Goal: Task Accomplishment & Management: Complete application form

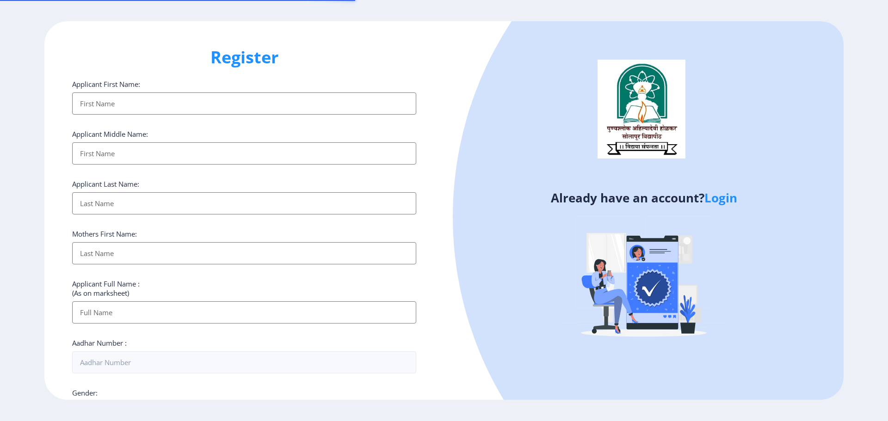
select select
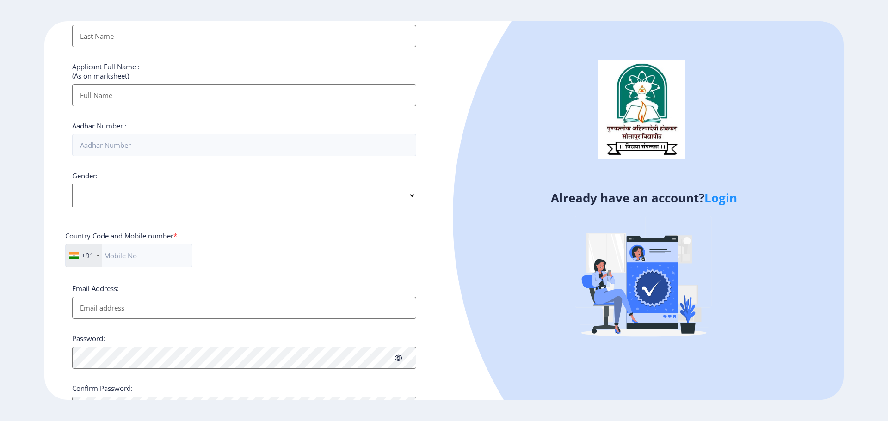
scroll to position [34, 0]
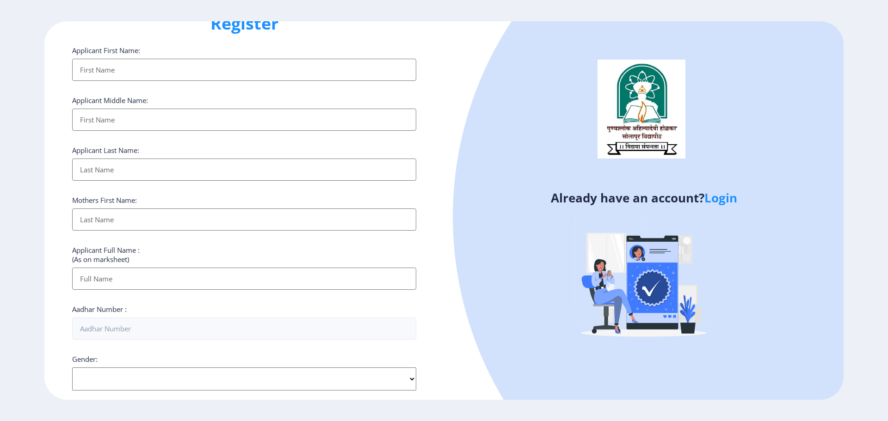
click at [736, 192] on link "Login" at bounding box center [720, 198] width 33 height 17
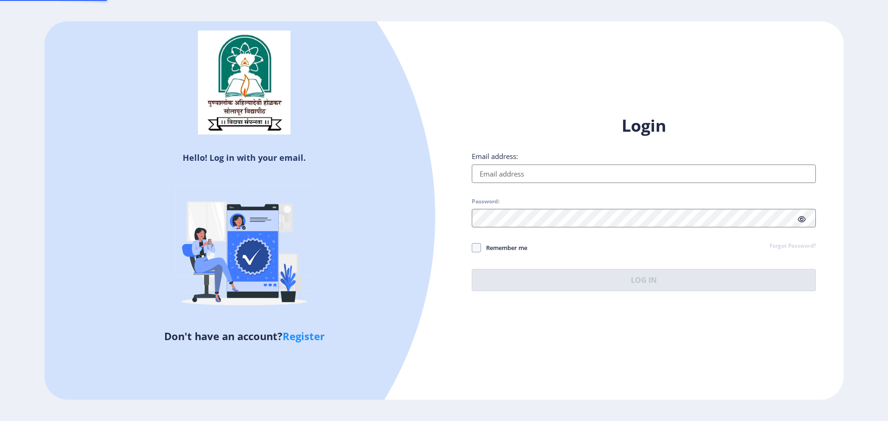
type input "[EMAIL_ADDRESS][DOMAIN_NAME]"
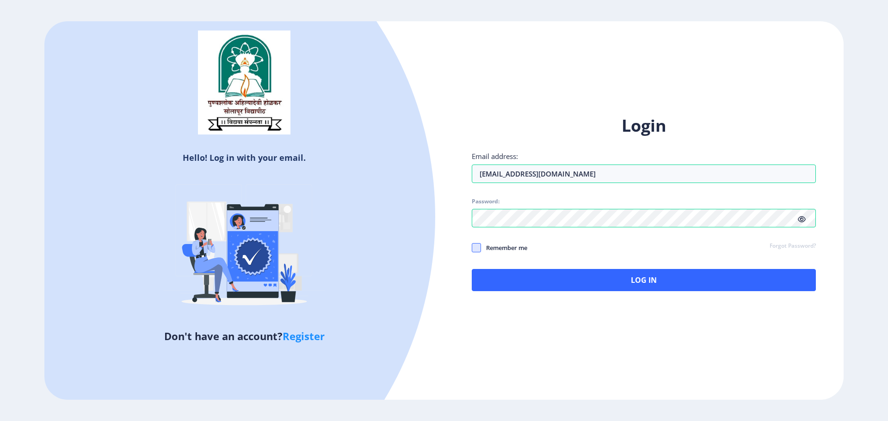
click at [479, 249] on span at bounding box center [476, 247] width 9 height 9
click at [472, 248] on input "Remember me" at bounding box center [472, 248] width 0 height 0
checkbox input "true"
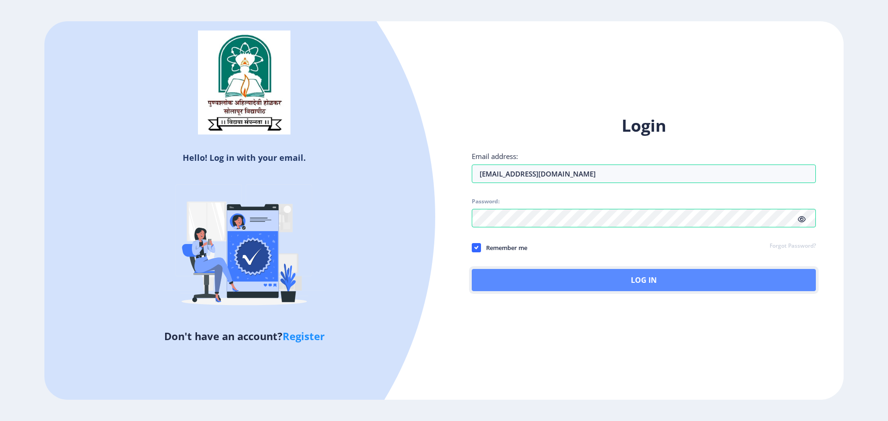
click at [536, 270] on button "Log In" at bounding box center [644, 280] width 344 height 22
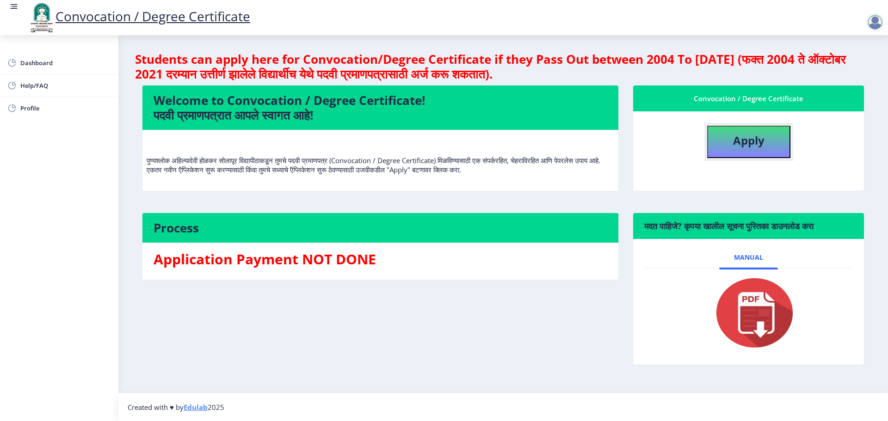
click at [725, 131] on button "Apply" at bounding box center [748, 142] width 83 height 32
select select
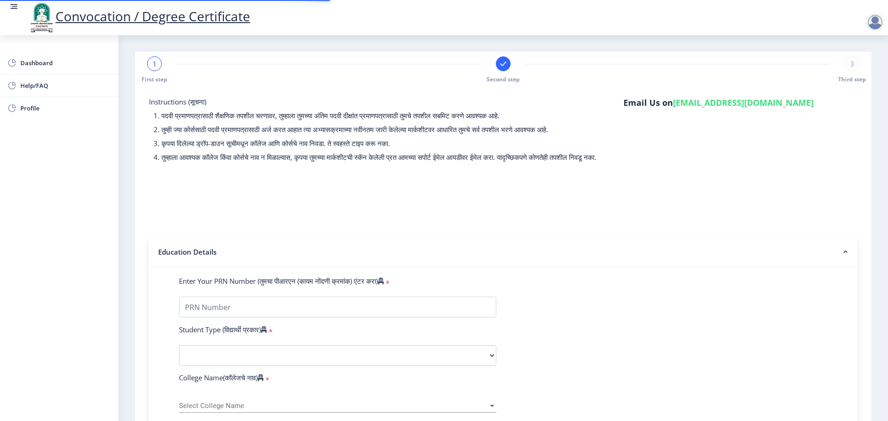
type input "2008032500147544"
select select "Regular"
select select "2011"
select select "March"
select select "FIRST CLASS"
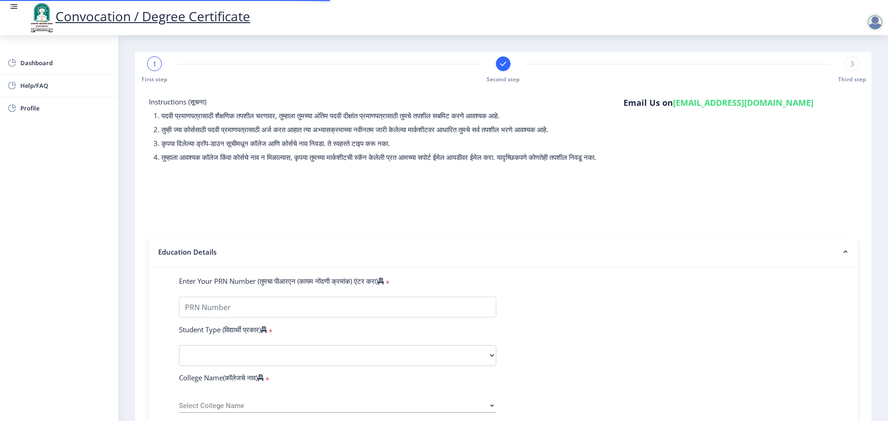
type input "41821"
type input "[PERSON_NAME] [PERSON_NAME]"
type input "PARVATI"
select select
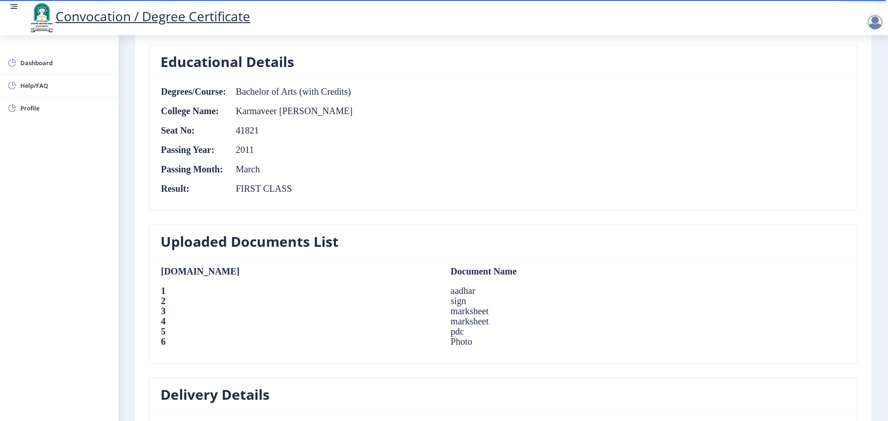
scroll to position [647, 0]
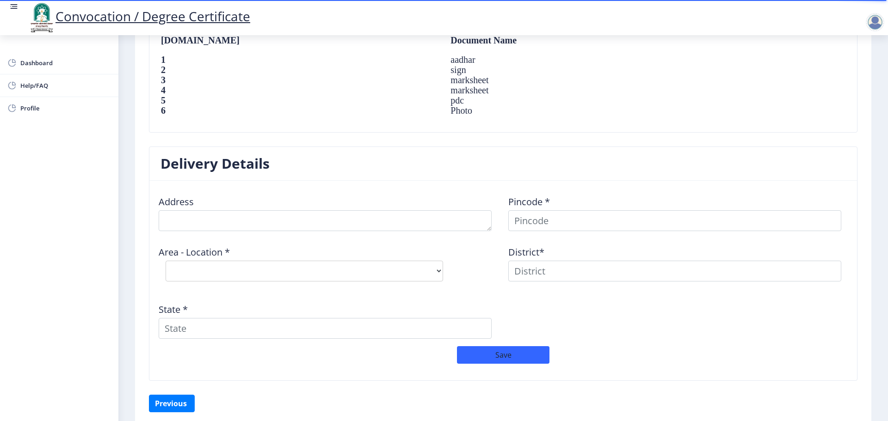
click at [412, 234] on div "Address Pincode * Area - Location * Select Area Location District* State *" at bounding box center [503, 267] width 699 height 158
click at [430, 226] on textarea at bounding box center [325, 220] width 333 height 21
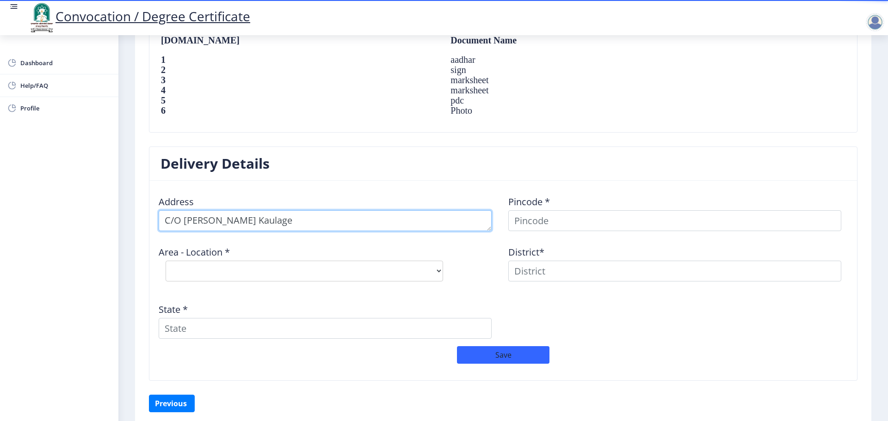
type textarea "C/O [PERSON_NAME] Kaulage"
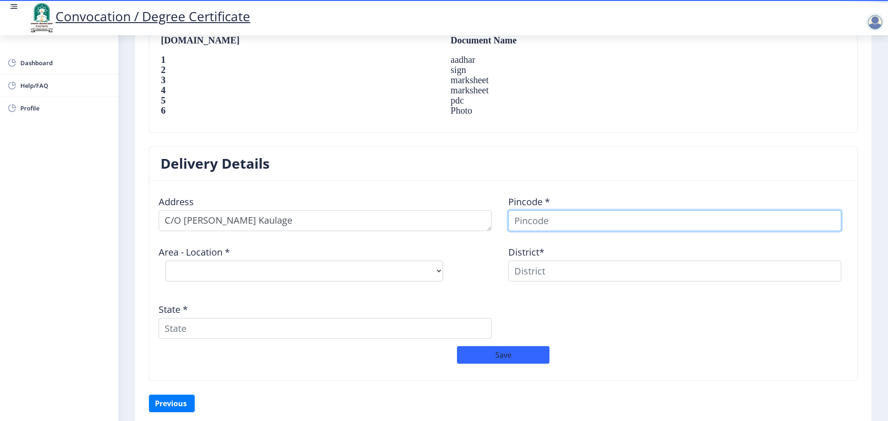
click at [591, 219] on input at bounding box center [674, 220] width 333 height 21
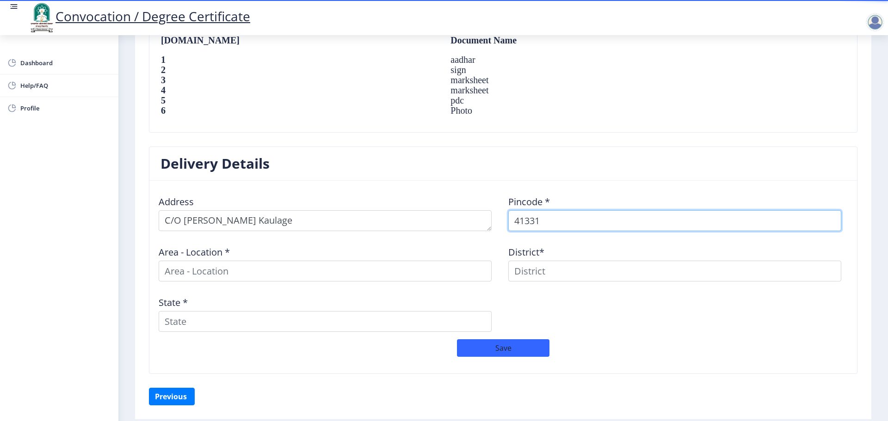
type input "413315"
select select
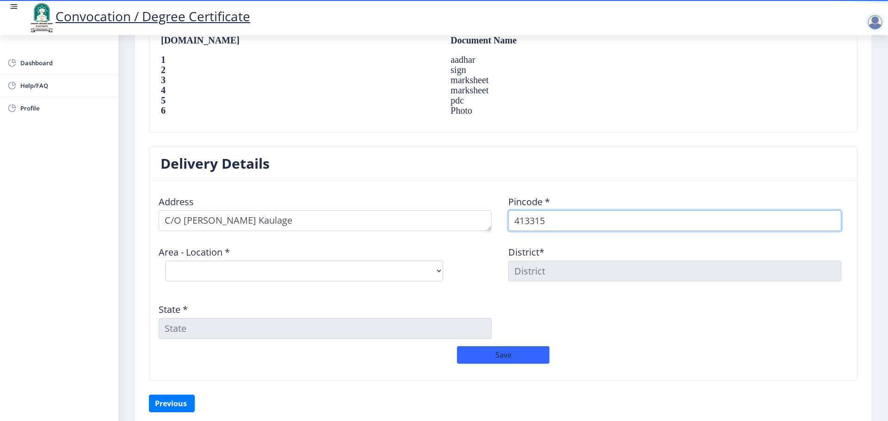
type input "413315"
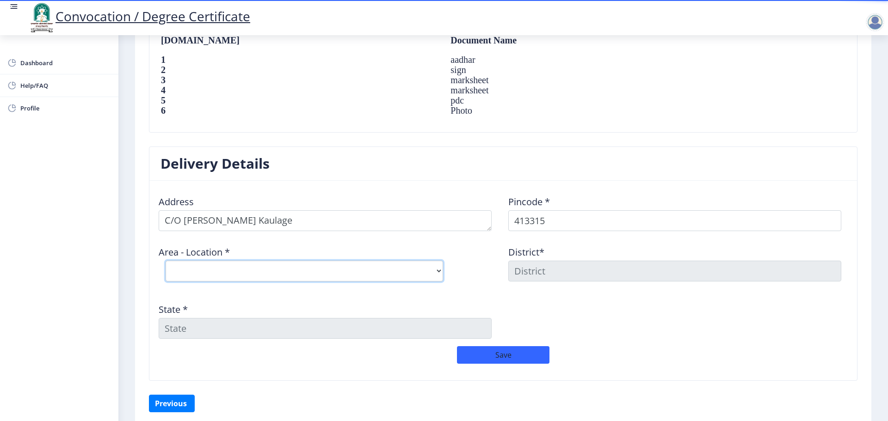
click at [420, 275] on select "Select Area Location Bhosa (K) S.O Hole [PERSON_NAME] Kuroli [PERSON_NAME] B.O" at bounding box center [304, 271] width 277 height 21
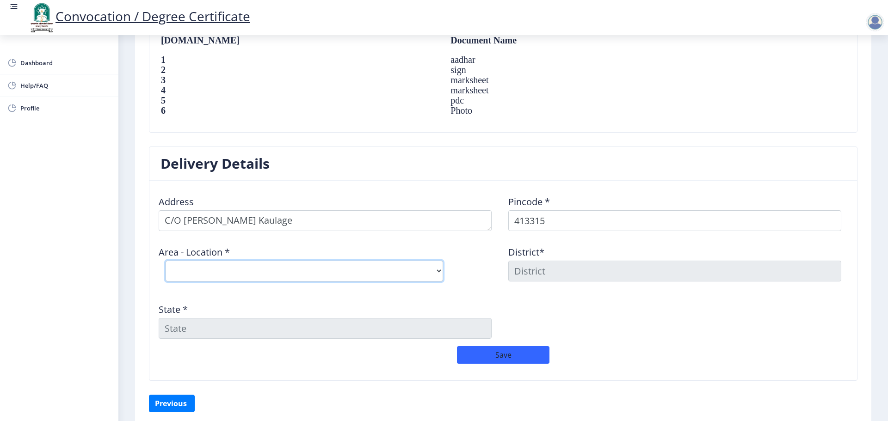
click at [301, 268] on select "Select Area Location Bhosa (K) S.O Hole [PERSON_NAME] Kuroli [PERSON_NAME] B.O" at bounding box center [304, 271] width 277 height 21
select select "3: Object"
click at [166, 261] on select "Select Area Location Bhosa (K) S.O Hole [PERSON_NAME] Kuroli [PERSON_NAME] B.O" at bounding box center [304, 271] width 277 height 21
type input "SOLAPUR"
type input "[GEOGRAPHIC_DATA]"
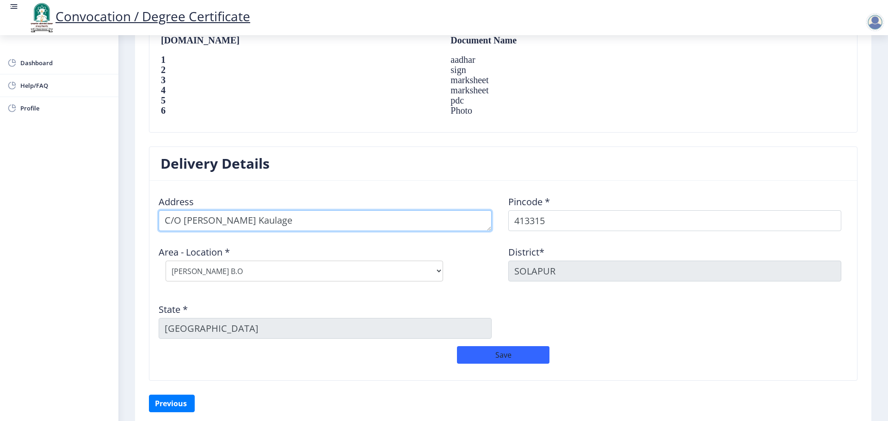
click at [325, 225] on textarea at bounding box center [325, 220] width 333 height 21
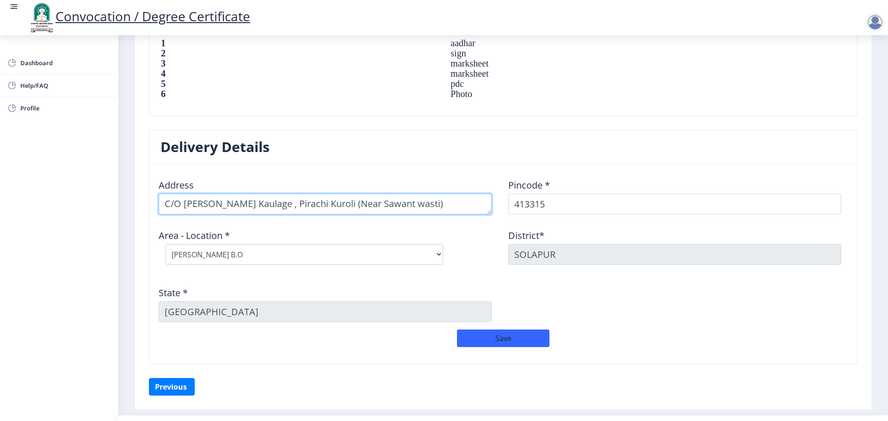
scroll to position [686, 0]
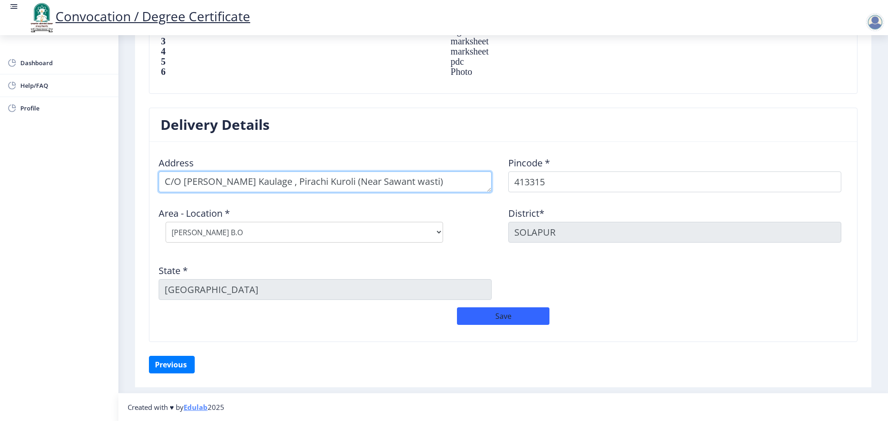
click at [440, 184] on textarea at bounding box center [325, 182] width 333 height 21
type textarea "C/O [PERSON_NAME] Kaulage , Pirachi Kuroli (Near Sawant wasti)"
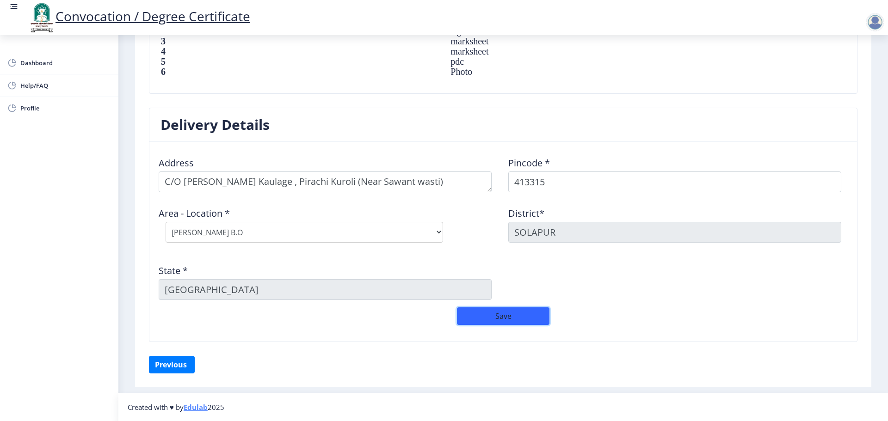
click at [491, 314] on button "Save" at bounding box center [503, 316] width 92 height 18
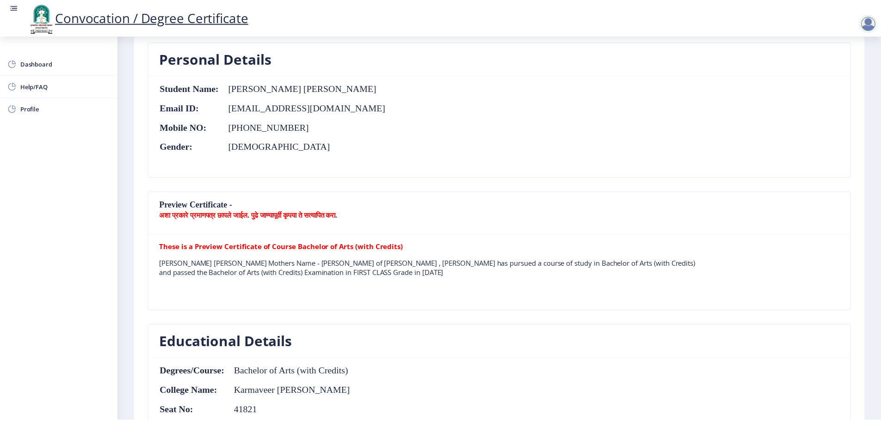
scroll to position [0, 0]
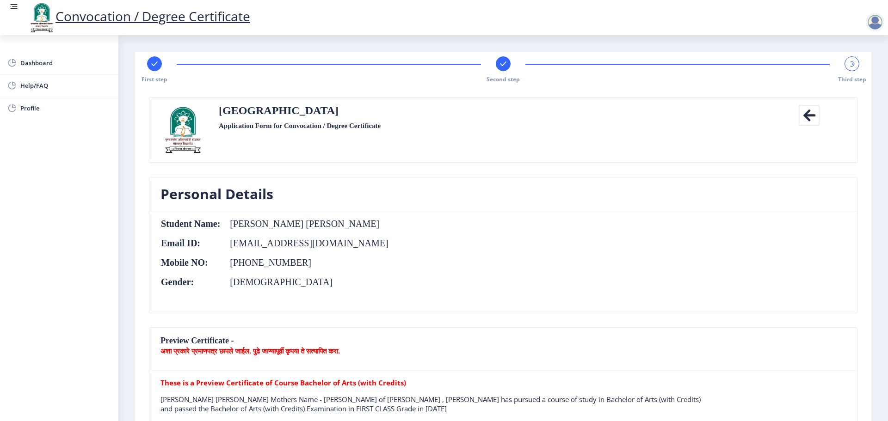
click at [504, 66] on rect at bounding box center [502, 63] width 9 height 9
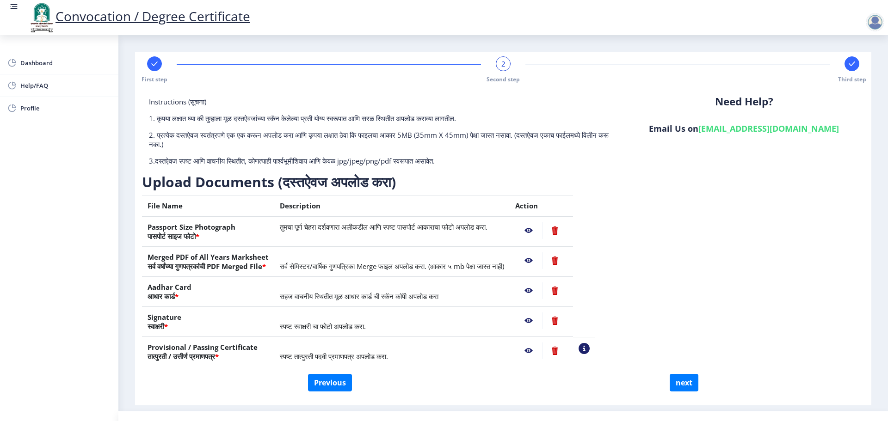
click at [542, 231] on nb-action at bounding box center [528, 230] width 27 height 17
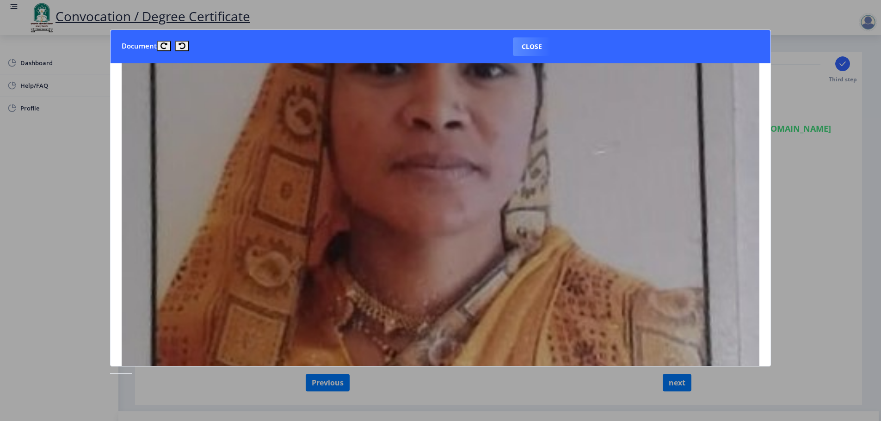
scroll to position [416, 0]
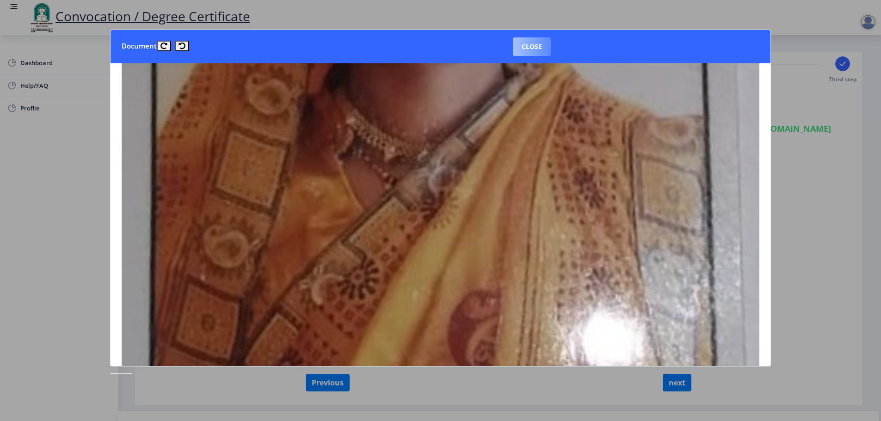
click at [536, 49] on button "Close" at bounding box center [532, 46] width 38 height 18
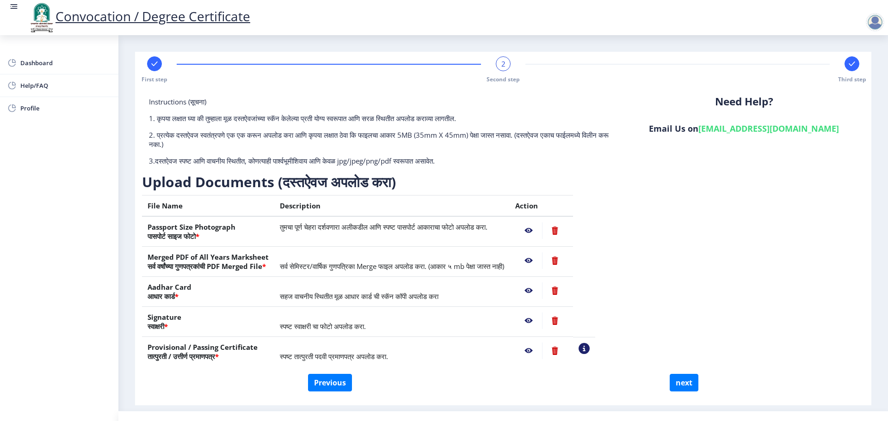
click at [542, 261] on nb-action at bounding box center [528, 260] width 27 height 17
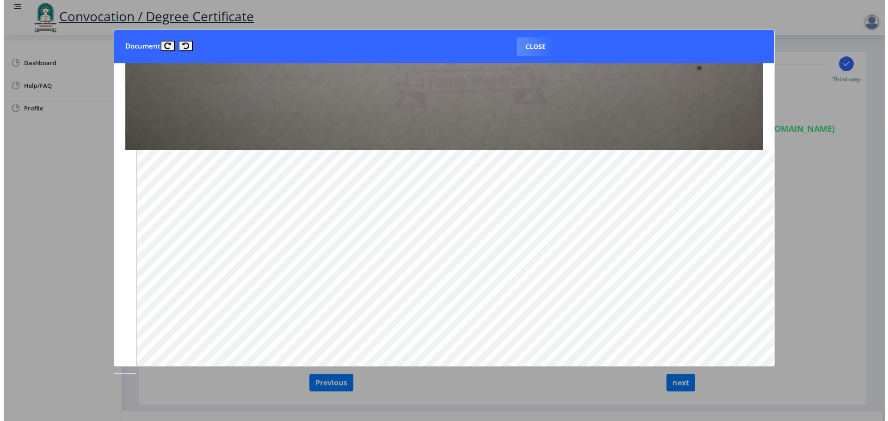
scroll to position [811, 0]
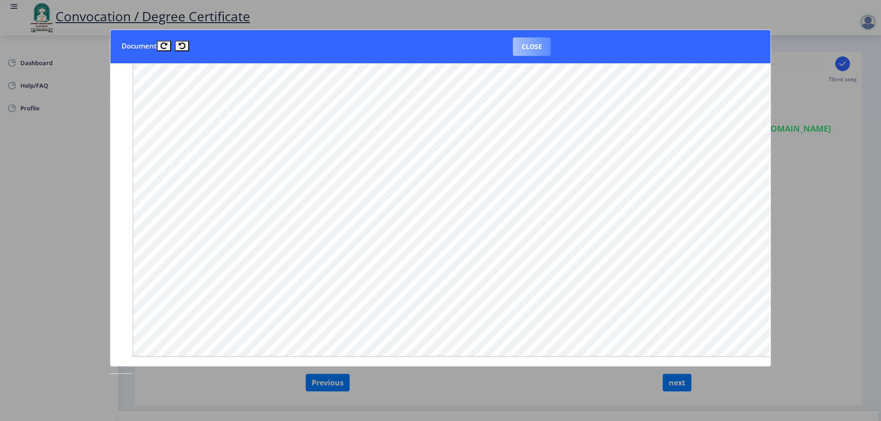
click at [532, 51] on button "Close" at bounding box center [532, 46] width 38 height 18
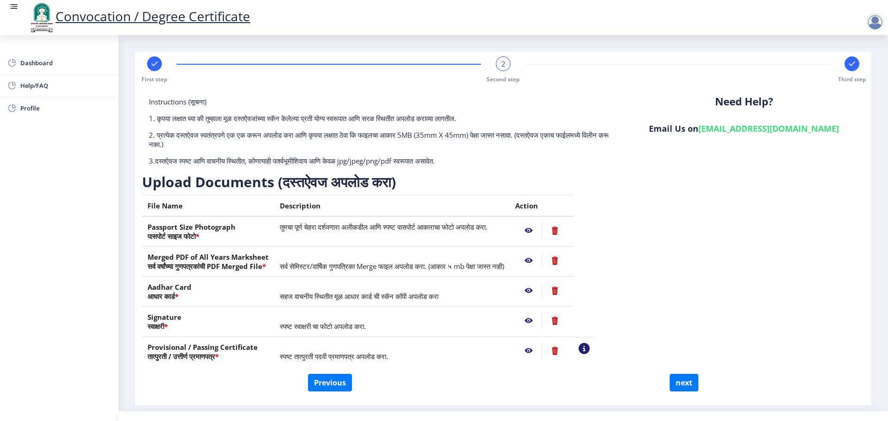
click at [567, 259] on nb-action at bounding box center [554, 260] width 25 height 17
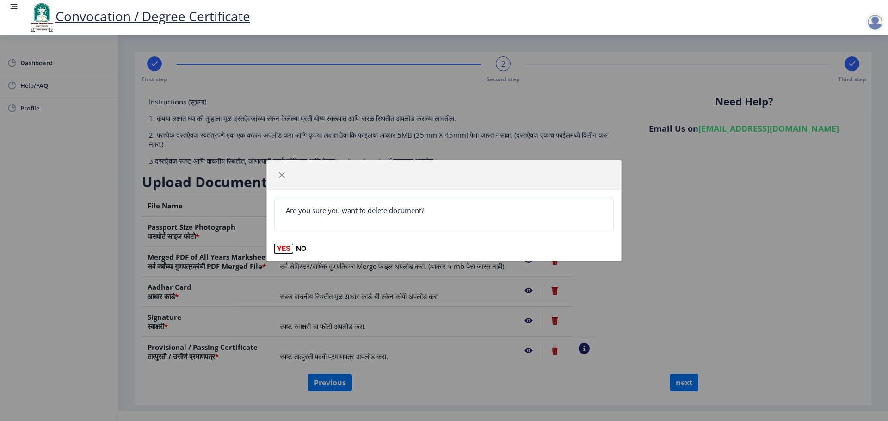
click at [283, 248] on button "YES" at bounding box center [283, 248] width 19 height 9
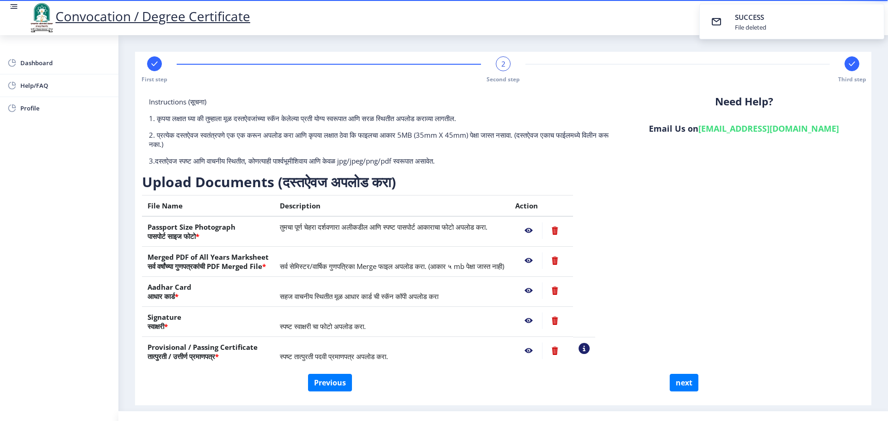
click at [329, 267] on span "सर्व सेमिस्टर/वार्षिक गुणपत्रिका Merge फाइल अपलोड करा. (आकार ५ mb पेक्षा जास्त …" at bounding box center [392, 266] width 224 height 9
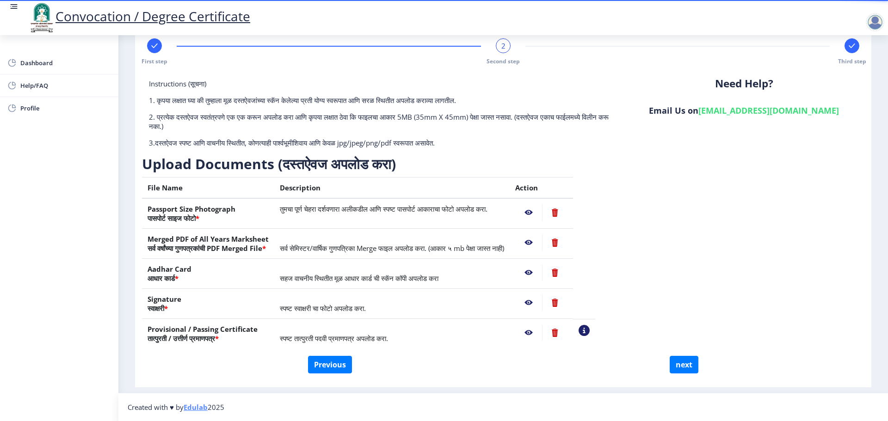
click at [542, 238] on nb-action at bounding box center [528, 242] width 27 height 17
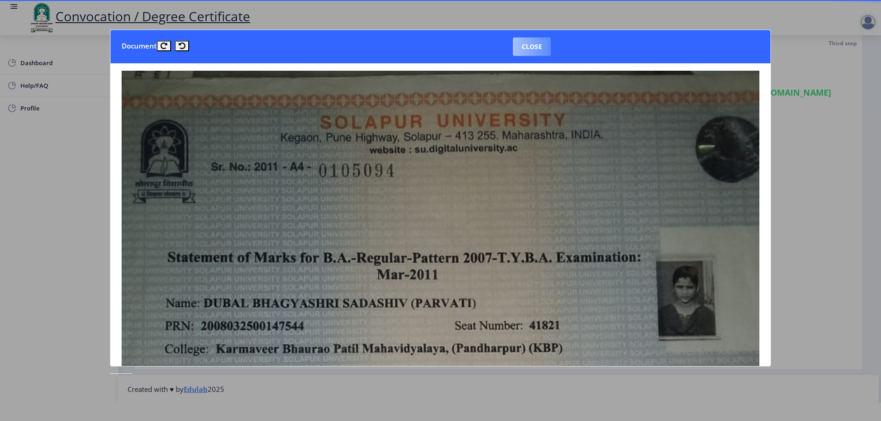
click at [542, 40] on button "Close" at bounding box center [532, 46] width 38 height 18
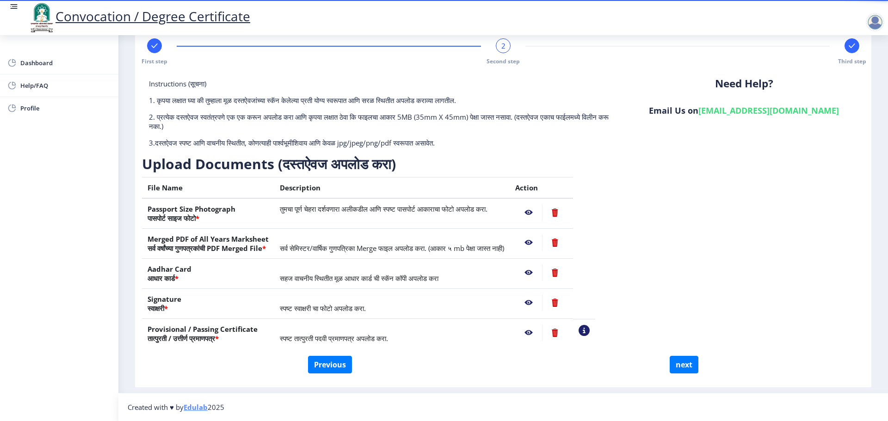
scroll to position [0, 0]
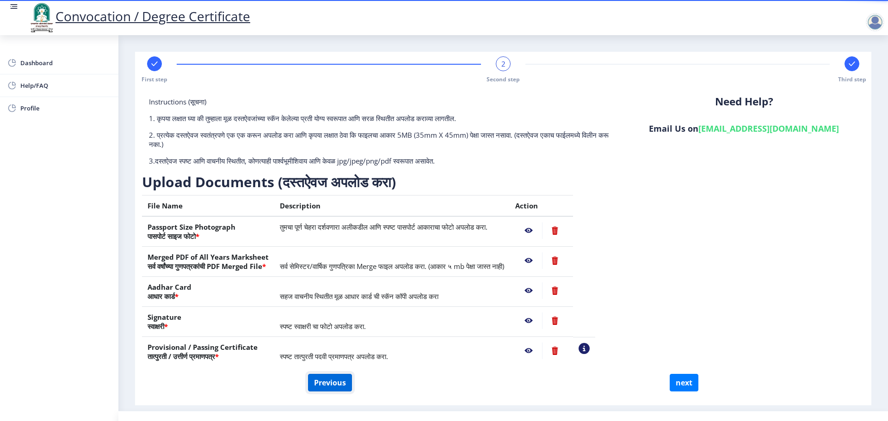
click at [337, 385] on button "Previous" at bounding box center [330, 383] width 44 height 18
select select "Regular"
select select "Marathi"
select select "2011"
select select "March"
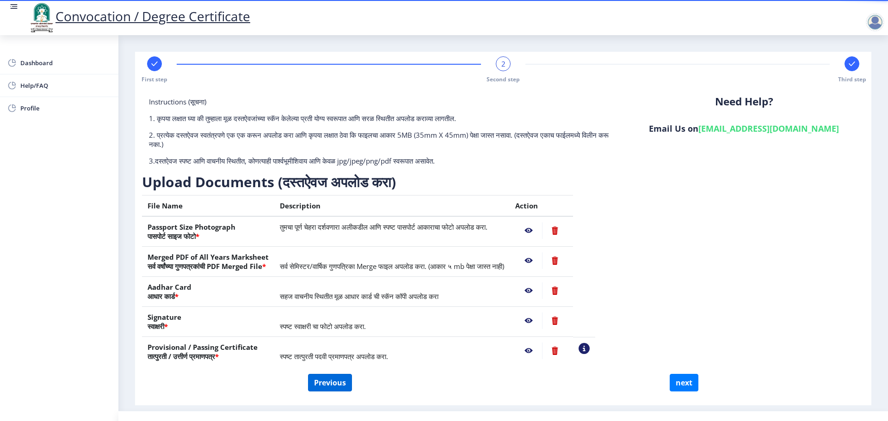
select select "FIRST CLASS"
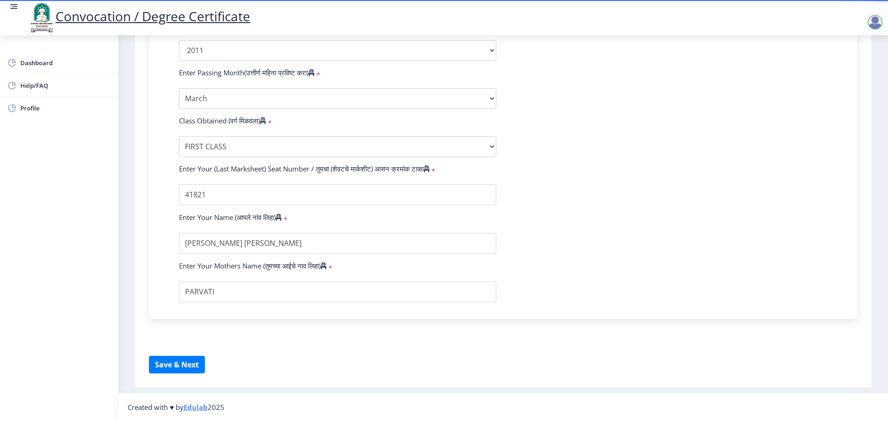
scroll to position [521, 0]
click at [196, 365] on button "Save & Next" at bounding box center [177, 365] width 56 height 18
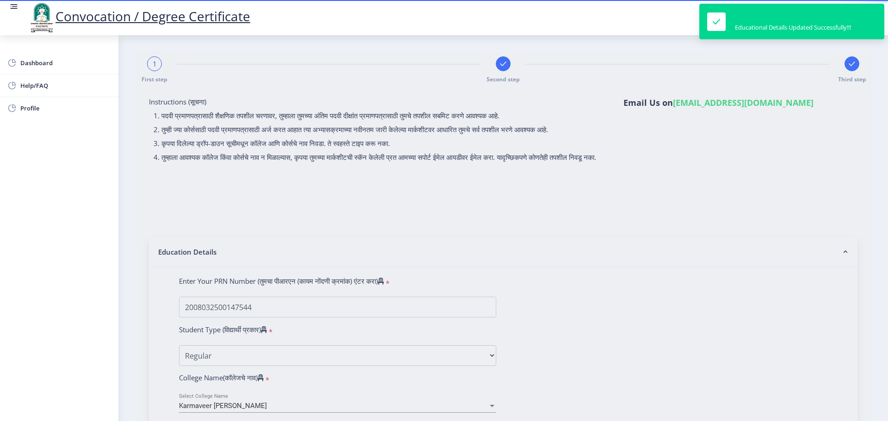
select select
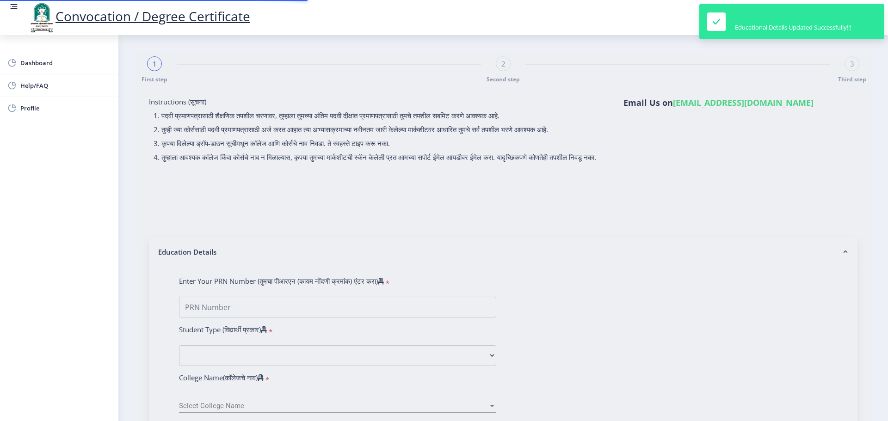
type input "2008032500147544"
select select "Regular"
select select "2011"
select select "March"
select select "FIRST CLASS"
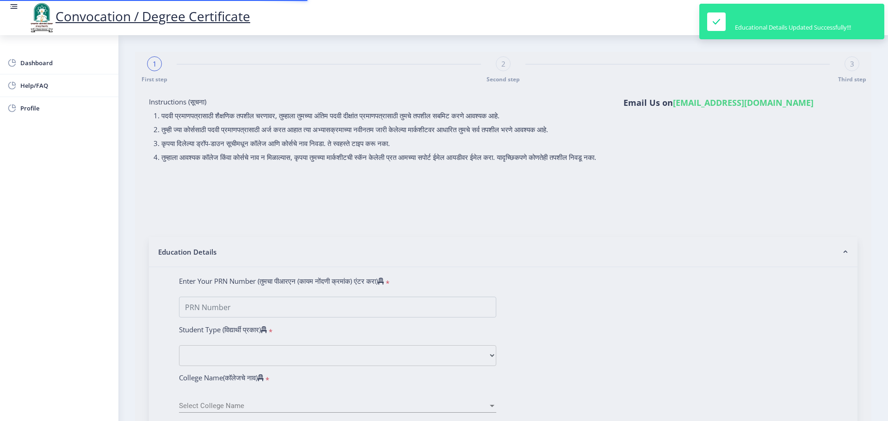
type input "41821"
type input "[PERSON_NAME] [PERSON_NAME]"
type input "PARVATI"
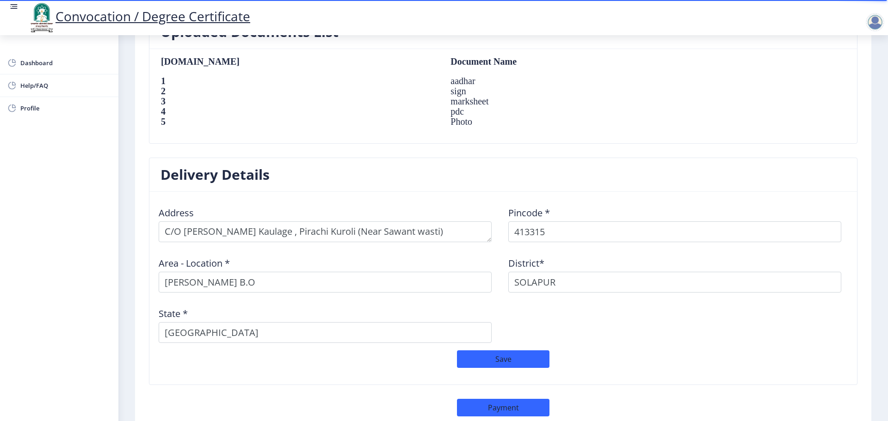
scroll to position [696, 0]
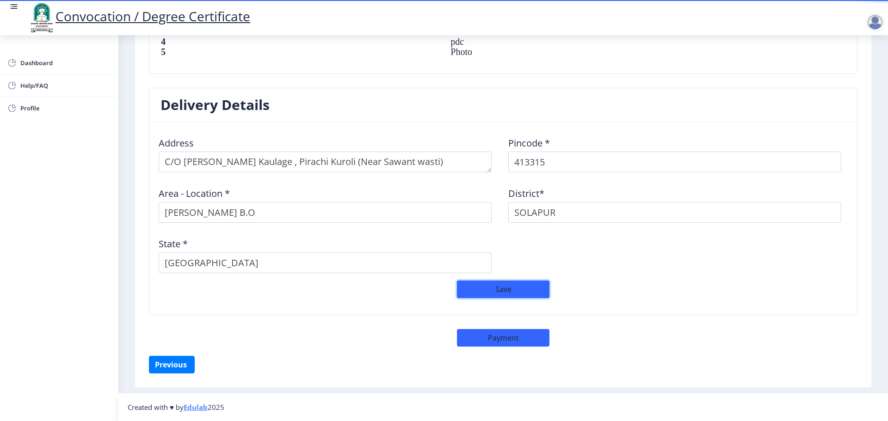
click at [530, 291] on button "Save" at bounding box center [503, 290] width 92 height 18
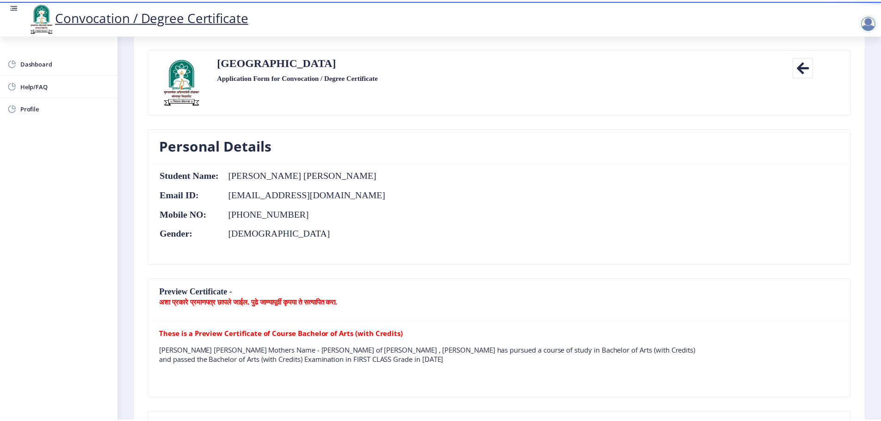
scroll to position [0, 0]
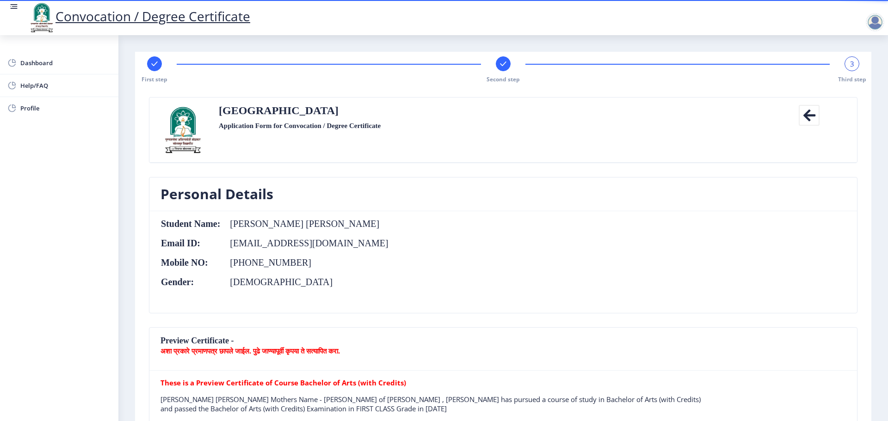
click at [504, 70] on div at bounding box center [503, 63] width 15 height 15
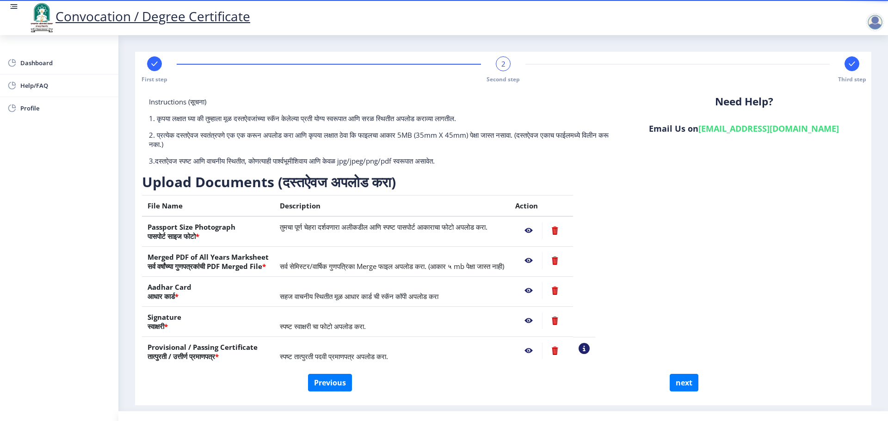
click at [567, 262] on nb-action at bounding box center [554, 260] width 25 height 17
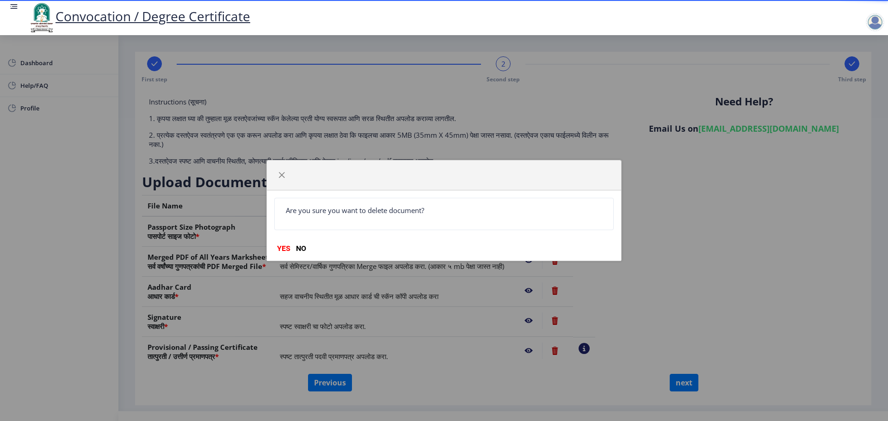
click at [365, 218] on nb-card-body "Are you sure you want to delete document?" at bounding box center [444, 213] width 338 height 31
click at [282, 246] on button "YES" at bounding box center [283, 248] width 19 height 9
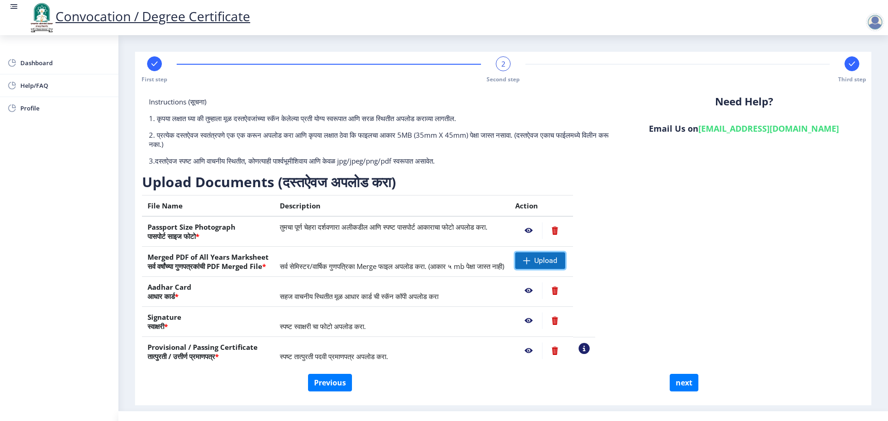
click at [557, 263] on span "Upload" at bounding box center [545, 260] width 23 height 9
click at [542, 261] on nb-action at bounding box center [528, 260] width 27 height 17
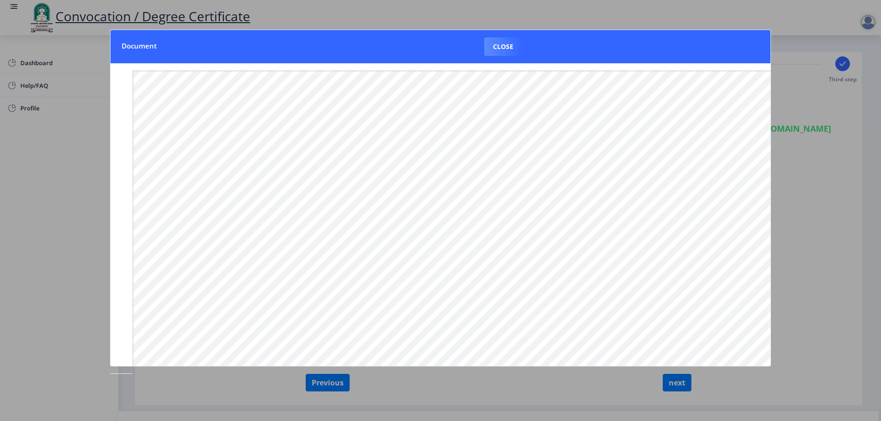
scroll to position [40, 0]
click at [503, 48] on button "Close" at bounding box center [503, 46] width 38 height 18
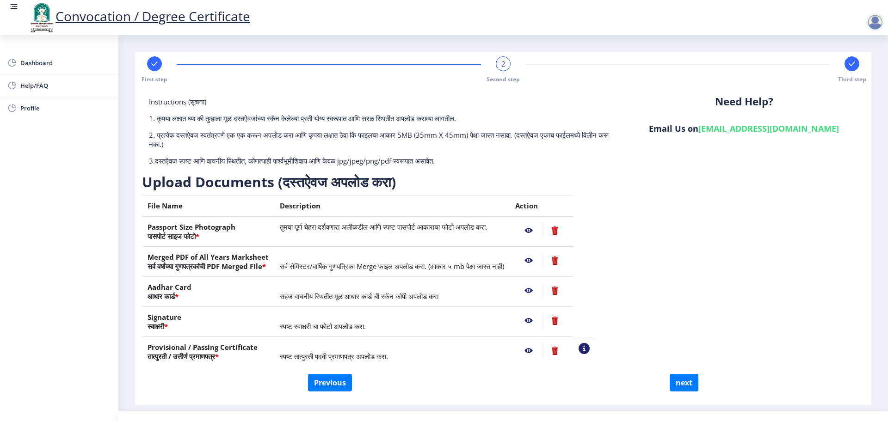
click at [542, 321] on nb-action at bounding box center [528, 321] width 27 height 17
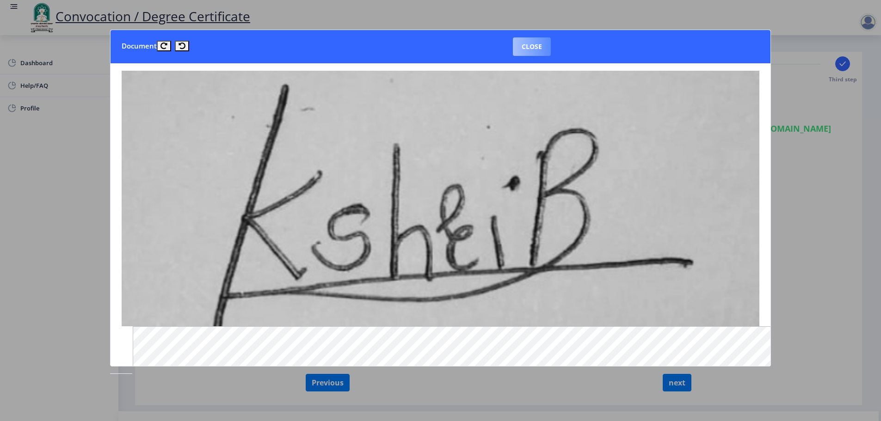
click at [517, 43] on button "Close" at bounding box center [532, 46] width 38 height 18
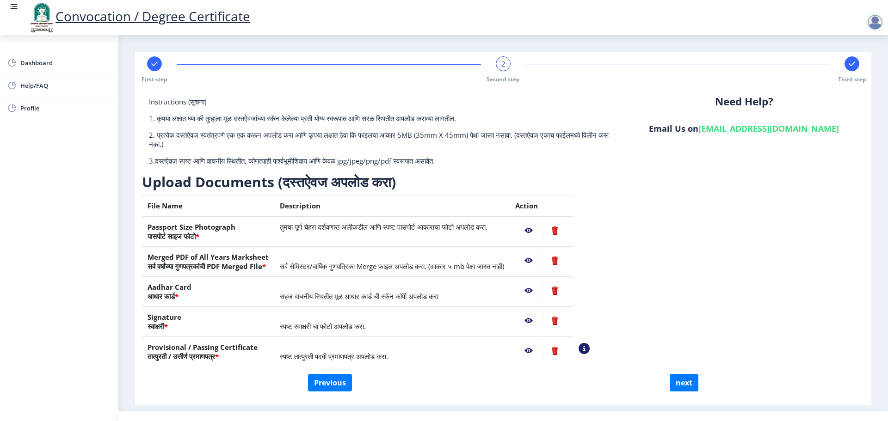
click at [542, 291] on nb-action at bounding box center [528, 291] width 27 height 17
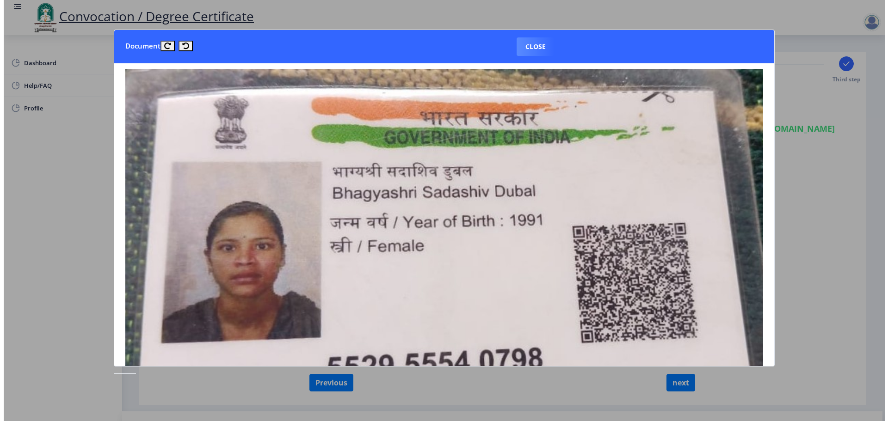
scroll to position [0, 0]
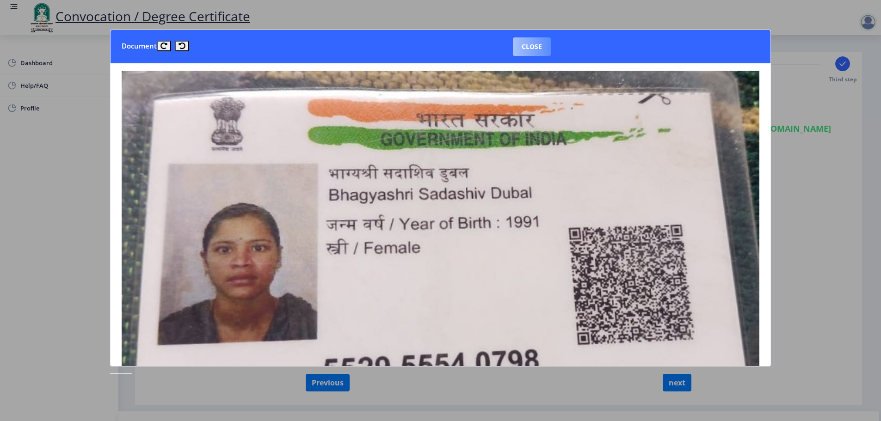
click at [529, 55] on button "Close" at bounding box center [532, 46] width 38 height 18
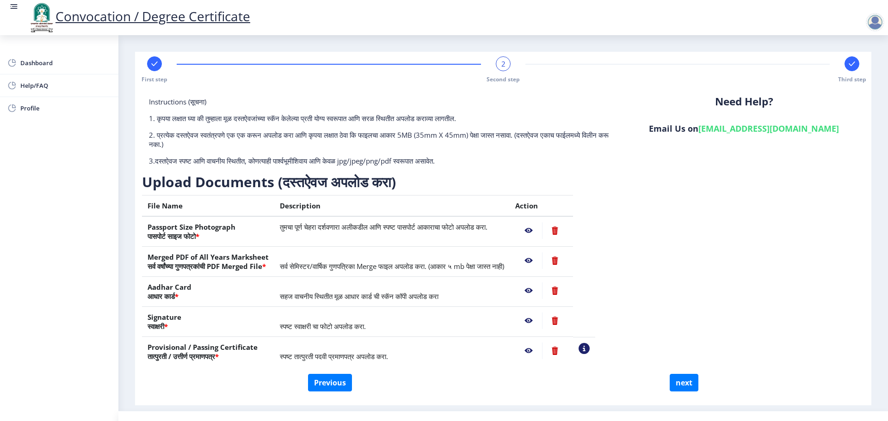
click at [567, 291] on nb-action at bounding box center [554, 291] width 25 height 17
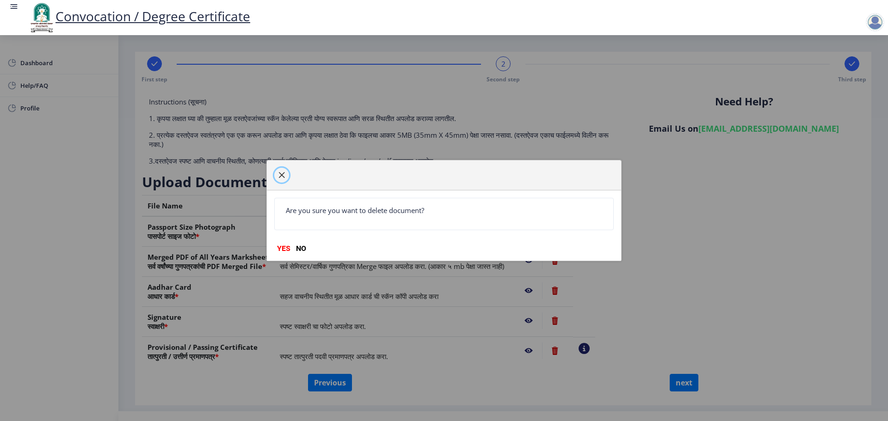
click at [281, 177] on span "button" at bounding box center [281, 175] width 7 height 7
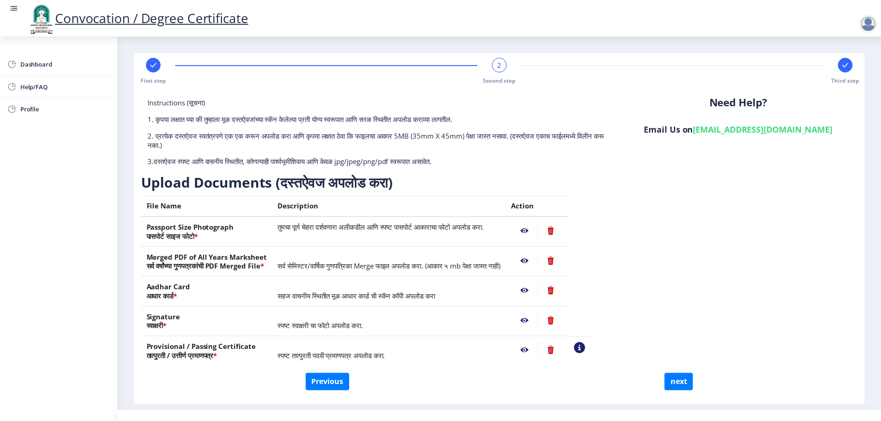
scroll to position [18, 0]
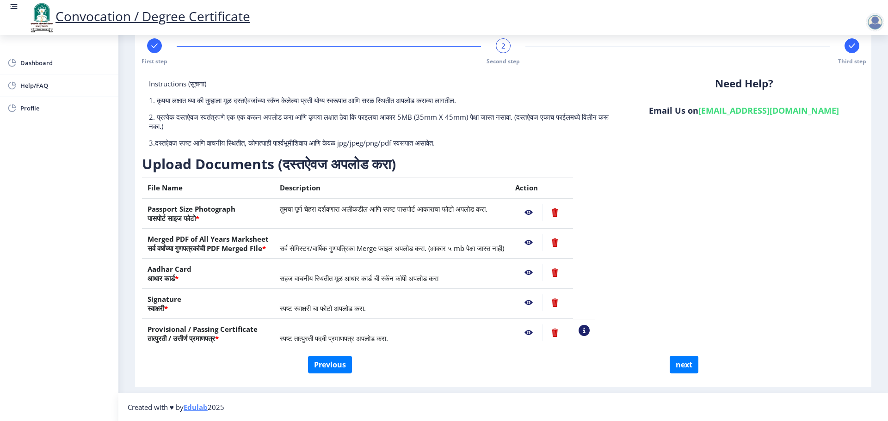
click at [542, 333] on nb-action at bounding box center [528, 333] width 27 height 17
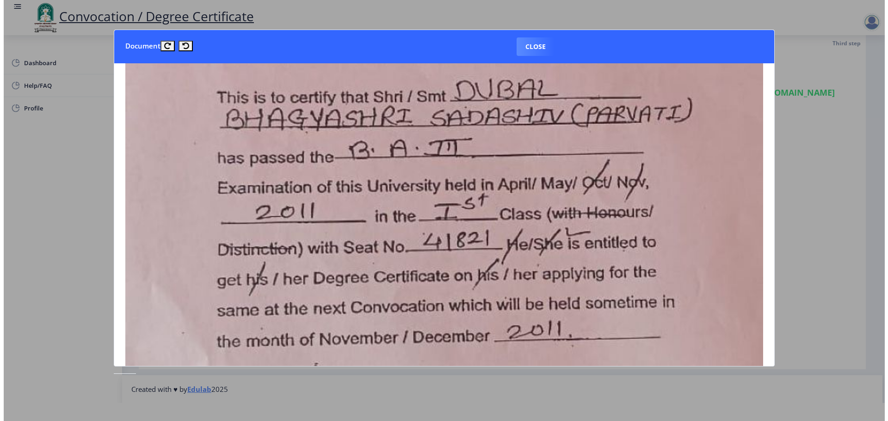
scroll to position [370, 0]
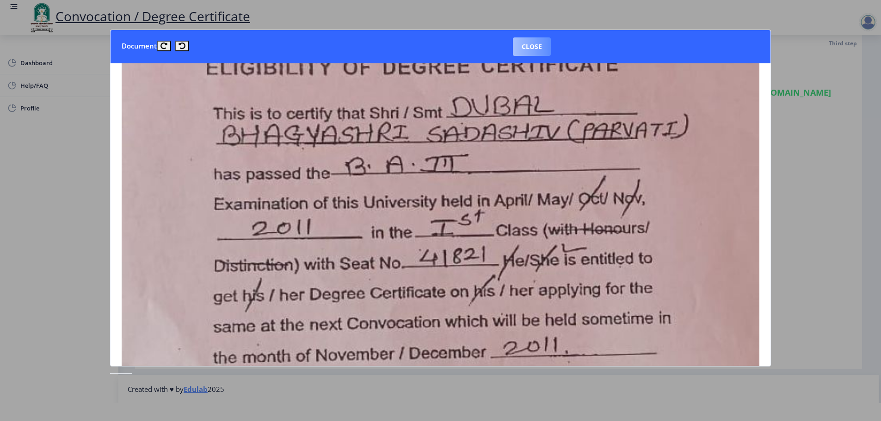
click at [538, 50] on button "Close" at bounding box center [532, 46] width 38 height 18
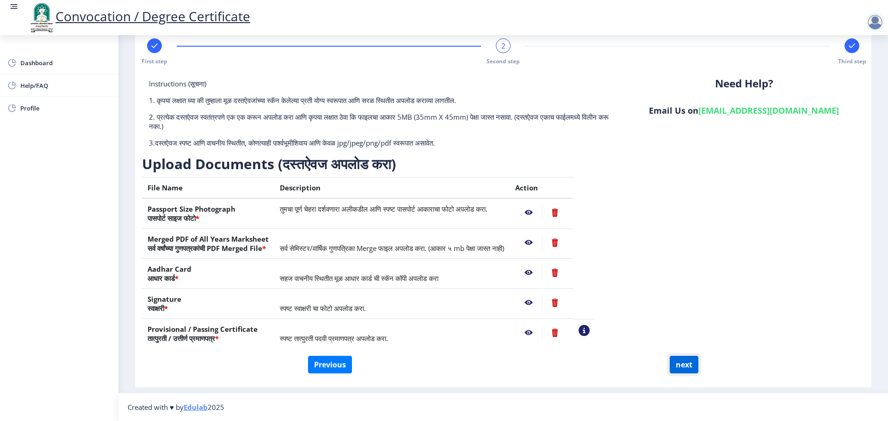
click at [682, 367] on button "next" at bounding box center [684, 365] width 29 height 18
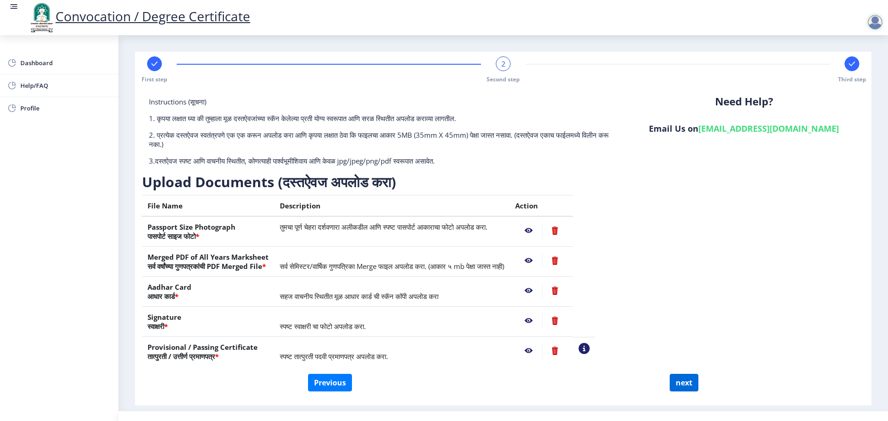
select select
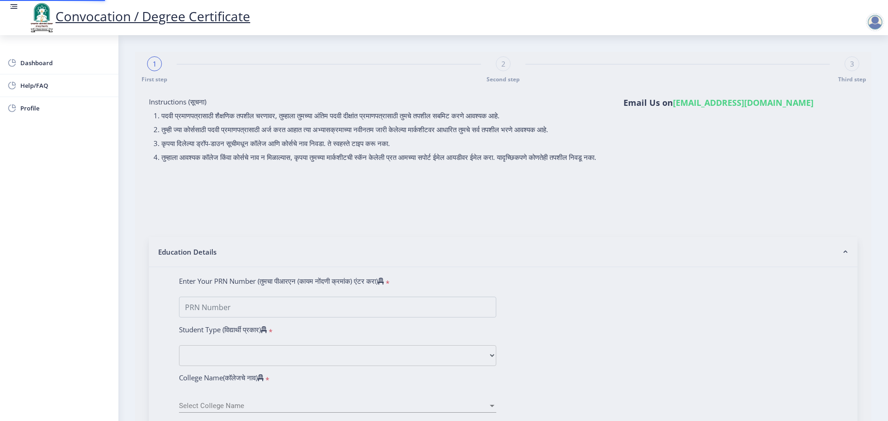
select select
type input "2008032500147544"
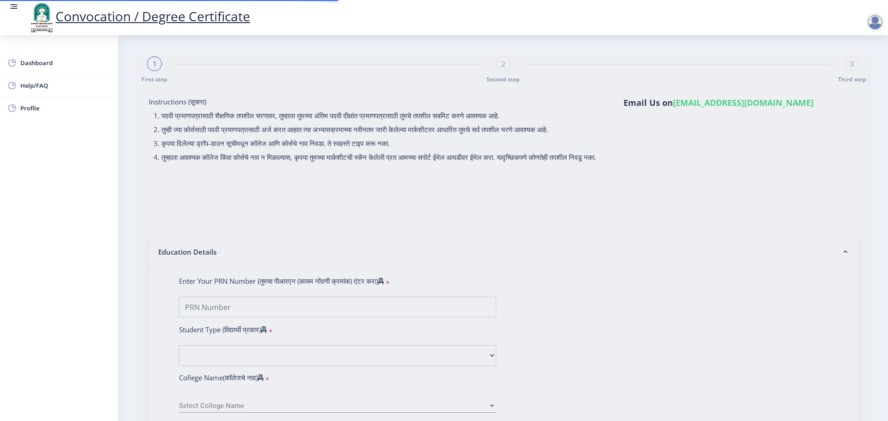
select select "Regular"
select select "2011"
select select "March"
select select "FIRST CLASS"
type input "41821"
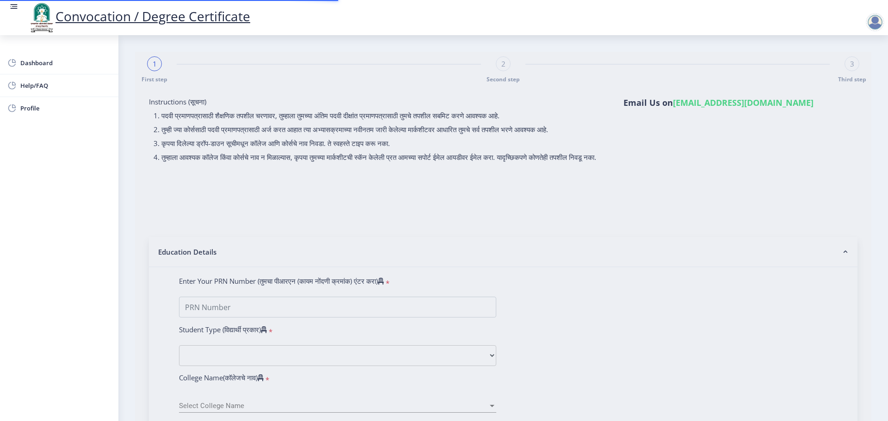
type input "[PERSON_NAME] [PERSON_NAME]"
type input "PARVATI"
select select "Marathi"
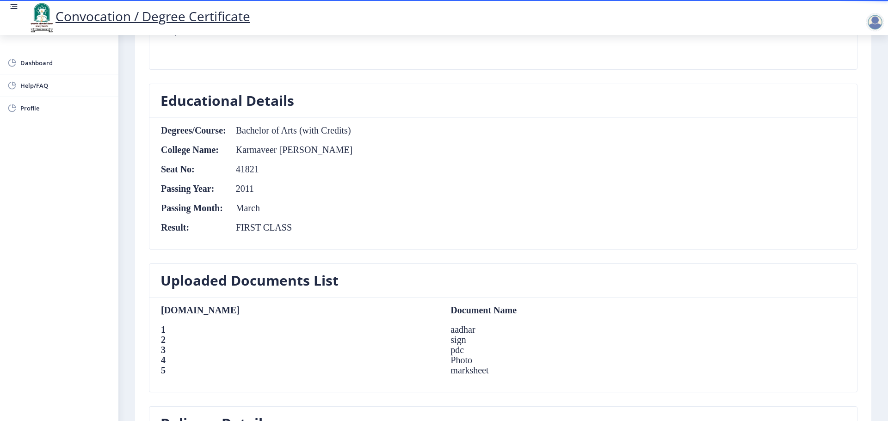
scroll to position [233, 0]
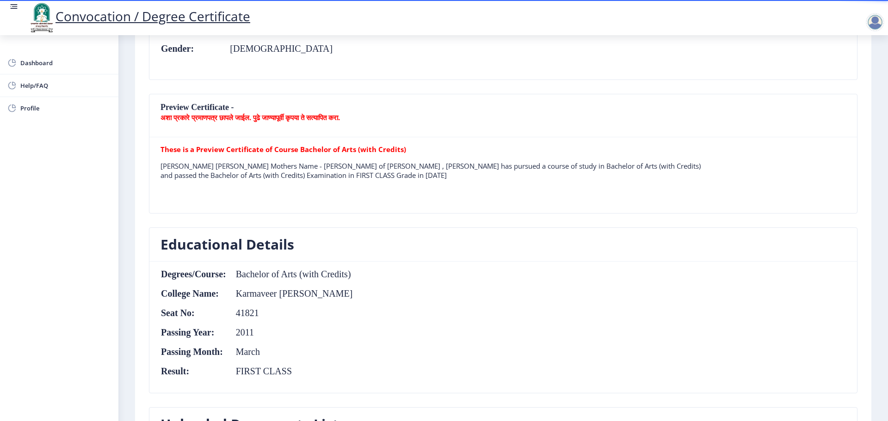
click at [245, 152] on b "These is a Preview Certificate of Course Bachelor of Arts (with Credits)" at bounding box center [283, 149] width 246 height 9
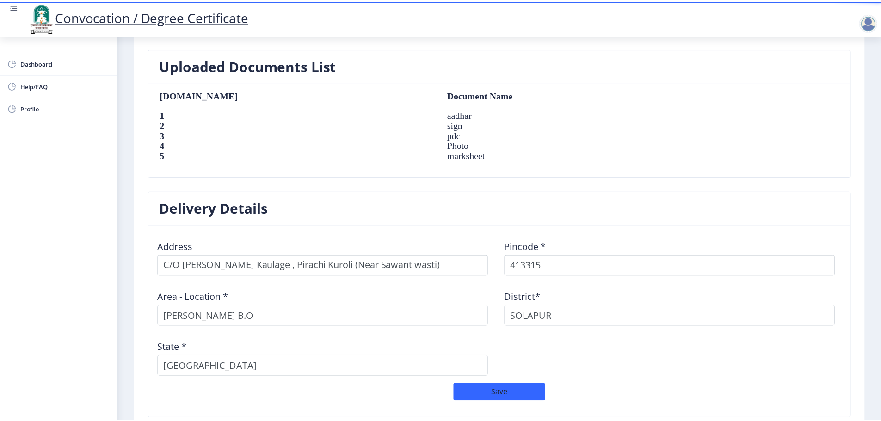
scroll to position [696, 0]
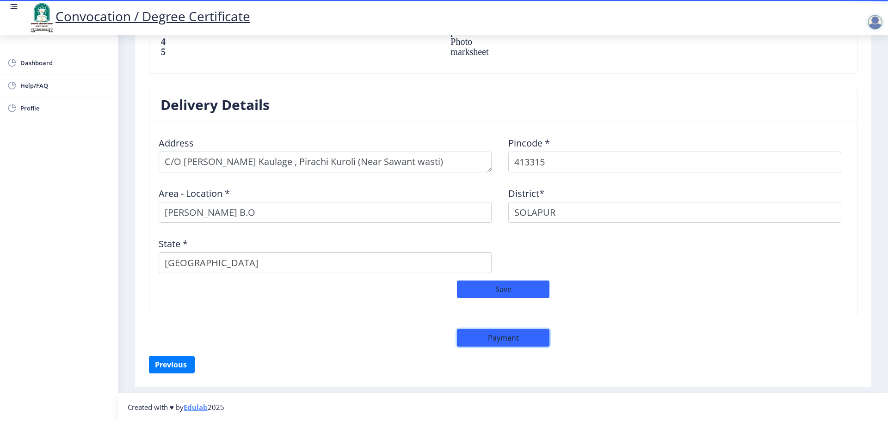
click at [516, 339] on button "Payment" at bounding box center [503, 338] width 92 height 18
select select "sealed"
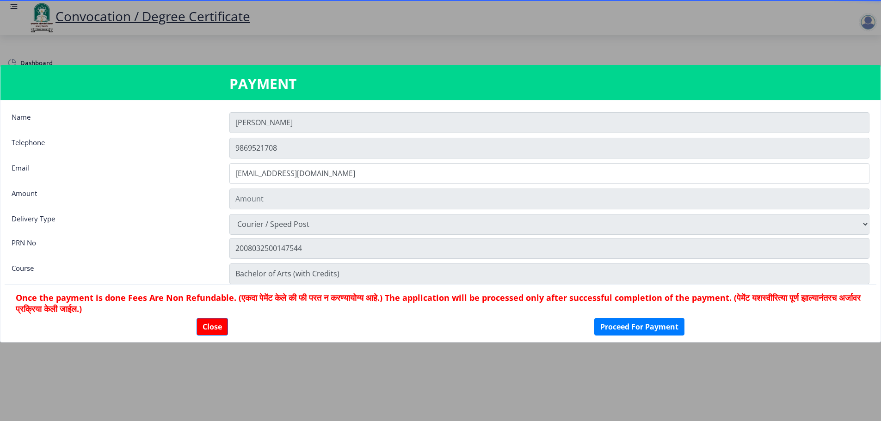
scroll to position [695, 0]
type input "1885"
click at [651, 332] on button "Proceed For Payment" at bounding box center [639, 327] width 90 height 18
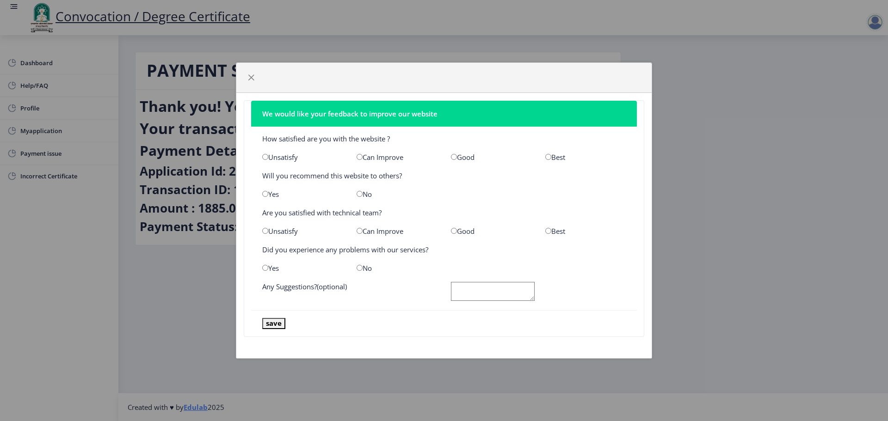
click at [269, 152] on nb-card-body "How satisfied are you with the website ? Unsatisfy Can Improve Good Best Will y…" at bounding box center [444, 219] width 386 height 184
click at [263, 154] on input "radio" at bounding box center [265, 157] width 6 height 6
radio input "true"
click at [276, 197] on div "Yes" at bounding box center [302, 194] width 94 height 9
click at [262, 193] on input "radio" at bounding box center [265, 194] width 6 height 6
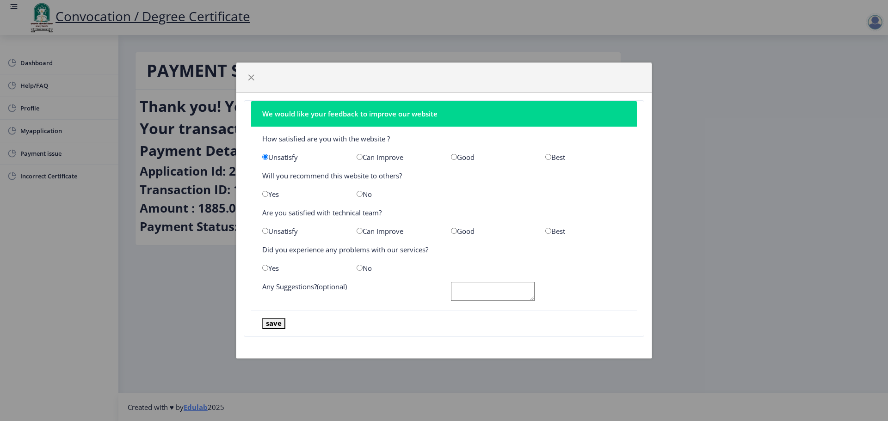
radio input "true"
click at [267, 229] on input "radio" at bounding box center [265, 231] width 6 height 6
radio input "true"
click at [455, 233] on input "radio" at bounding box center [454, 231] width 6 height 6
radio input "true"
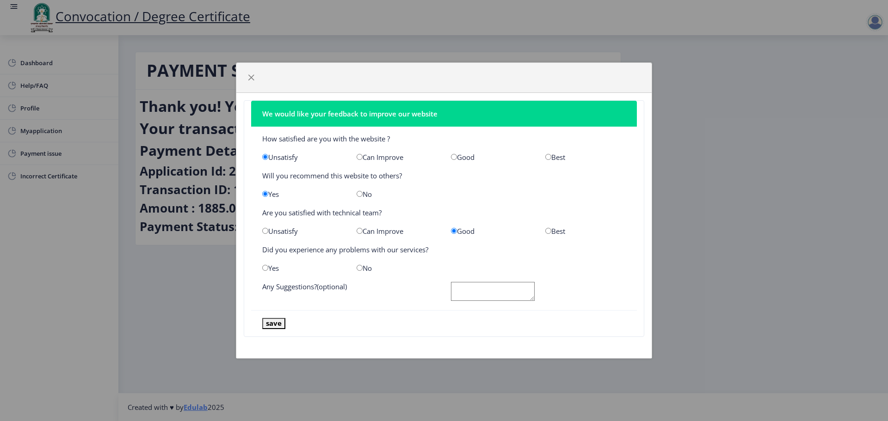
click at [547, 160] on div "Best" at bounding box center [585, 157] width 94 height 9
click at [549, 157] on input "radio" at bounding box center [548, 157] width 6 height 6
radio input "true"
click at [472, 159] on div "Good" at bounding box center [491, 157] width 94 height 9
drag, startPoint x: 456, startPoint y: 156, endPoint x: 472, endPoint y: 165, distance: 18.4
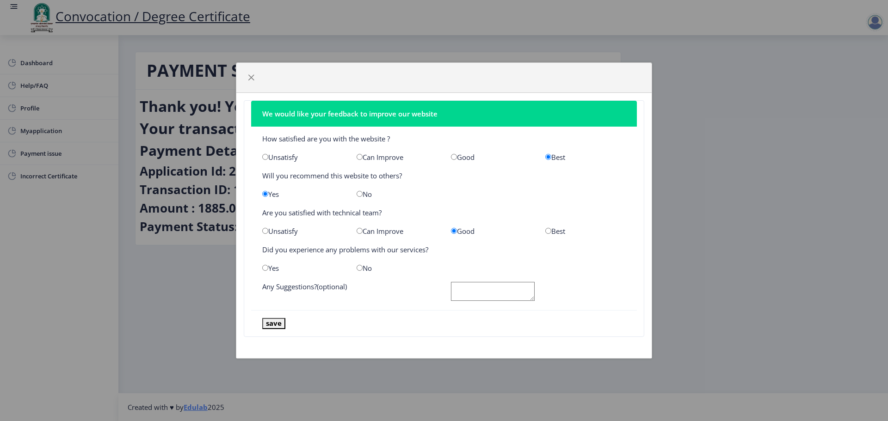
click at [456, 155] on input "radio" at bounding box center [454, 157] width 6 height 6
radio input "true"
click at [266, 269] on input "radio" at bounding box center [265, 268] width 6 height 6
radio input "true"
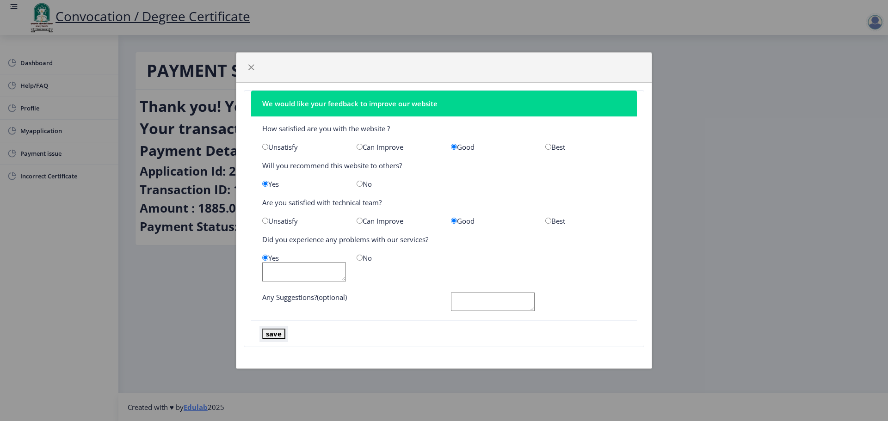
click at [275, 335] on button "save" at bounding box center [273, 334] width 23 height 11
click at [466, 301] on textarea at bounding box center [493, 302] width 84 height 19
type textarea "w"
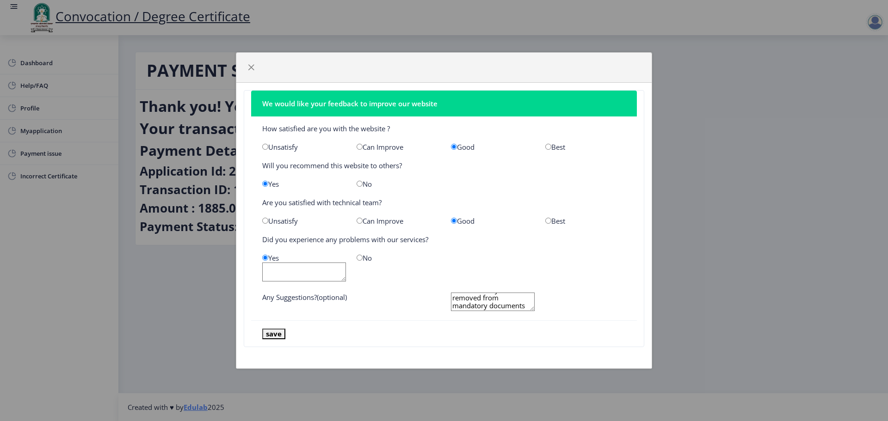
type textarea "degree eligibility certificate msy be removed from mandatory documents"
click at [278, 335] on button "save" at bounding box center [273, 334] width 23 height 11
click at [254, 64] on span "button" at bounding box center [250, 67] width 7 height 7
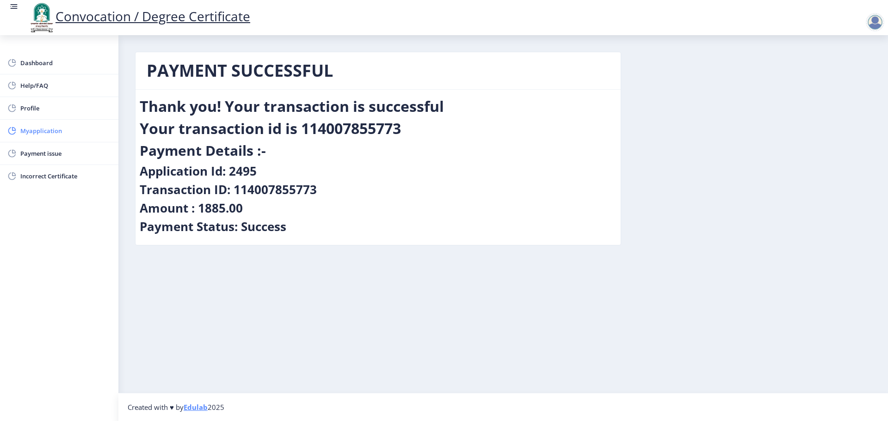
click at [45, 132] on span "Myapplication" at bounding box center [65, 130] width 91 height 11
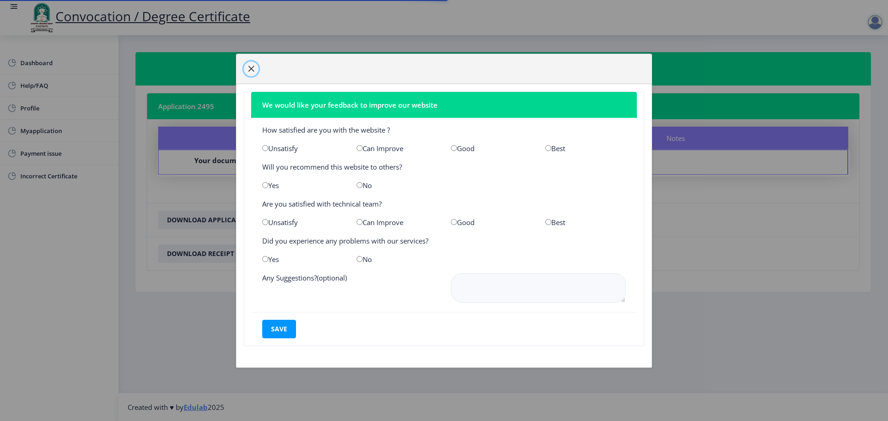
click at [251, 69] on span "button" at bounding box center [250, 68] width 7 height 7
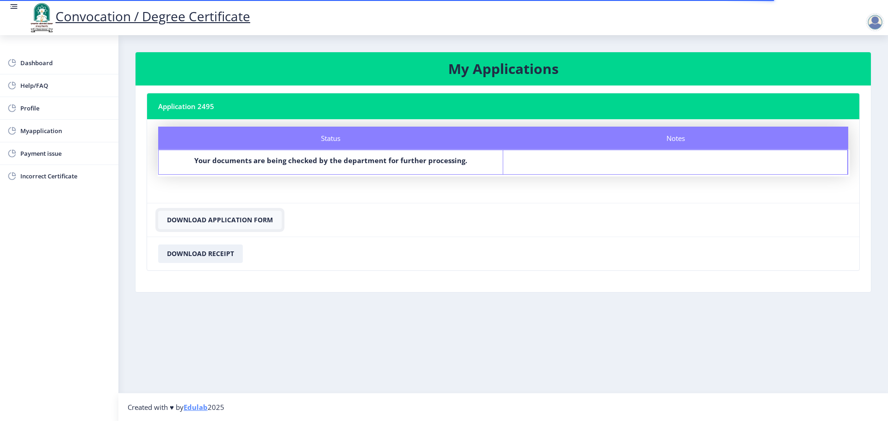
click at [257, 223] on button "Download Application Form" at bounding box center [219, 220] width 123 height 18
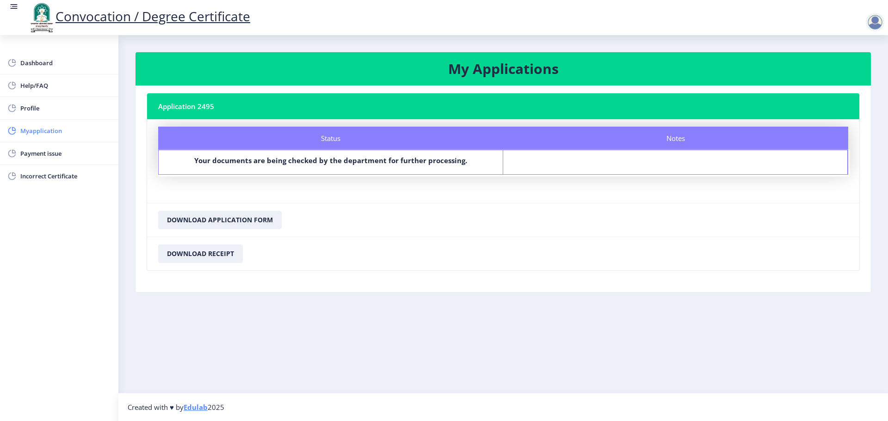
click at [42, 128] on span "Myapplication" at bounding box center [65, 130] width 91 height 11
click at [38, 110] on span "Profile" at bounding box center [65, 108] width 91 height 11
select select
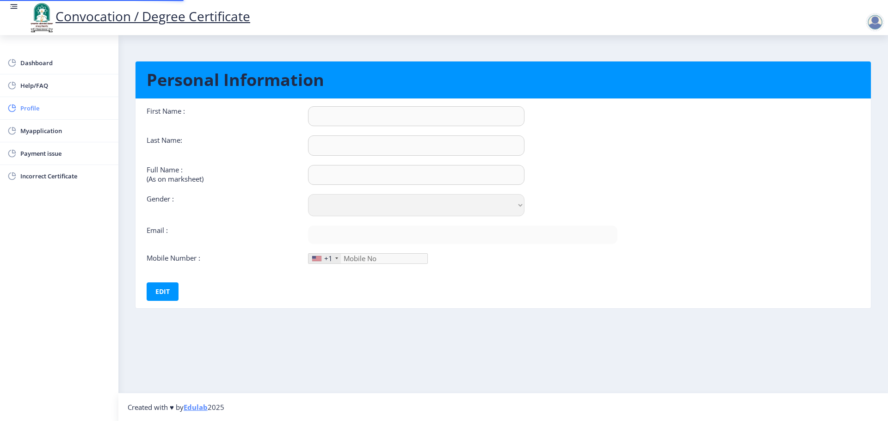
type input "[PERSON_NAME]"
type input "DUBAL"
type input "[PERSON_NAME] [PERSON_NAME]"
select select "[DEMOGRAPHIC_DATA]"
type input "[EMAIL_ADDRESS][DOMAIN_NAME]"
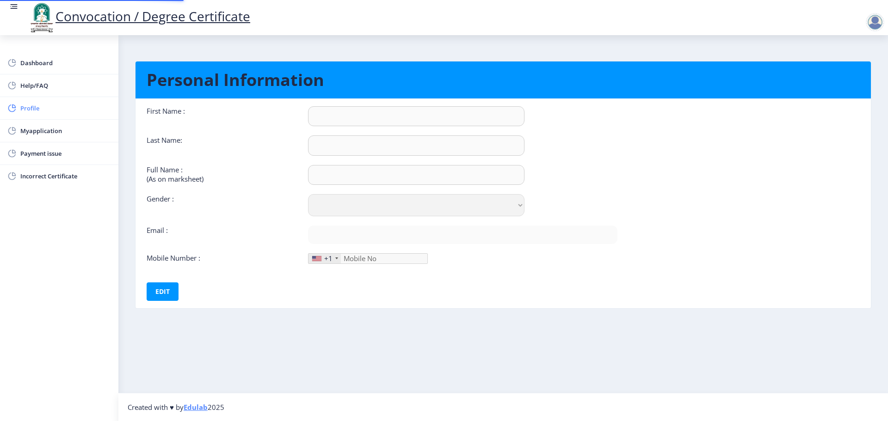
type input "9869521708"
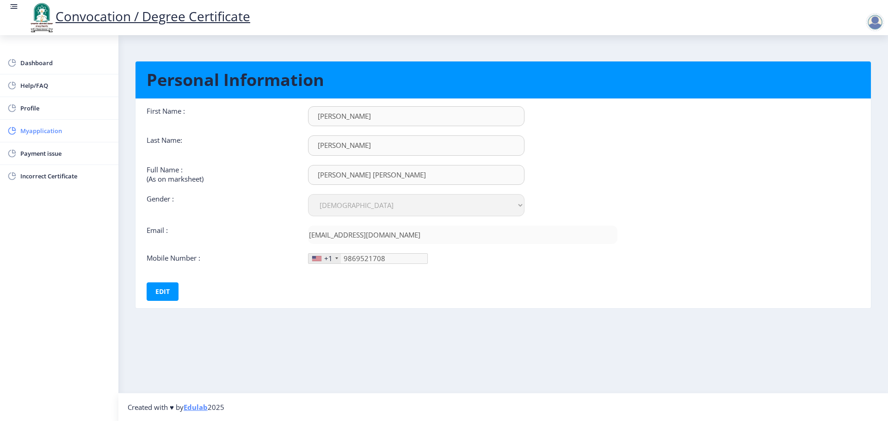
click at [37, 132] on span "Myapplication" at bounding box center [65, 130] width 91 height 11
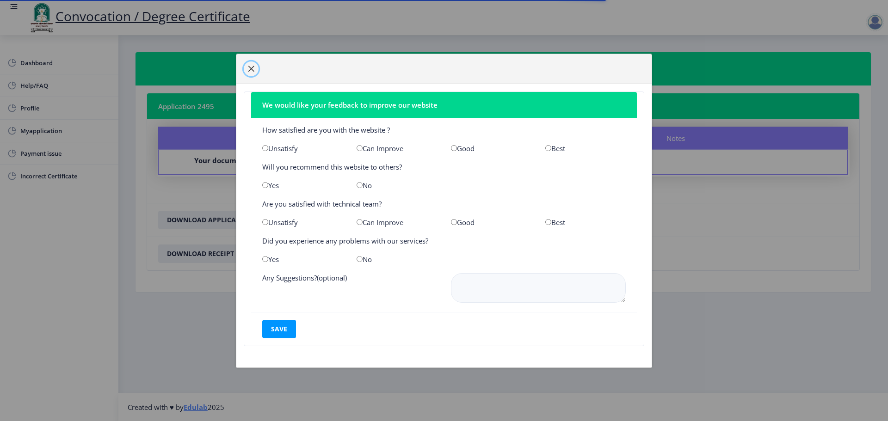
drag, startPoint x: 250, startPoint y: 68, endPoint x: 125, endPoint y: 71, distance: 124.9
click at [250, 68] on span "button" at bounding box center [250, 68] width 7 height 7
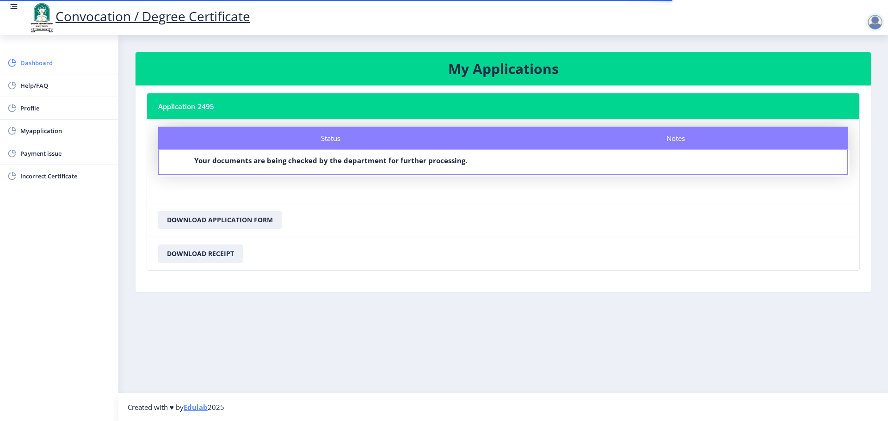
click at [44, 65] on span "Dashboard" at bounding box center [65, 62] width 91 height 11
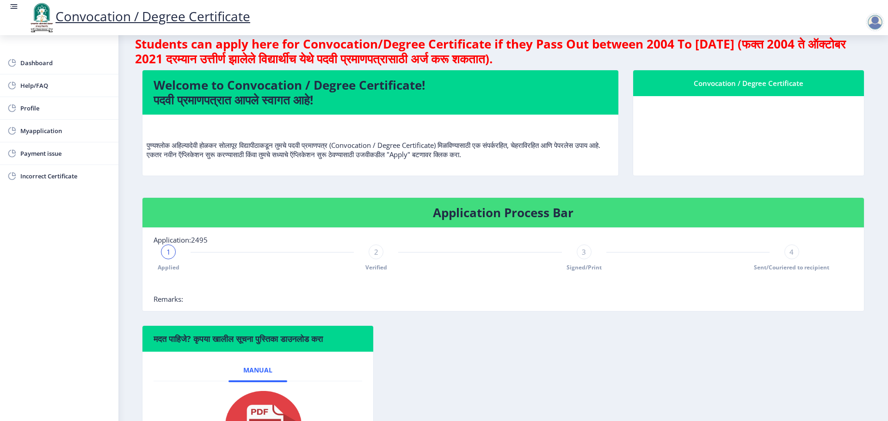
scroll to position [92, 0]
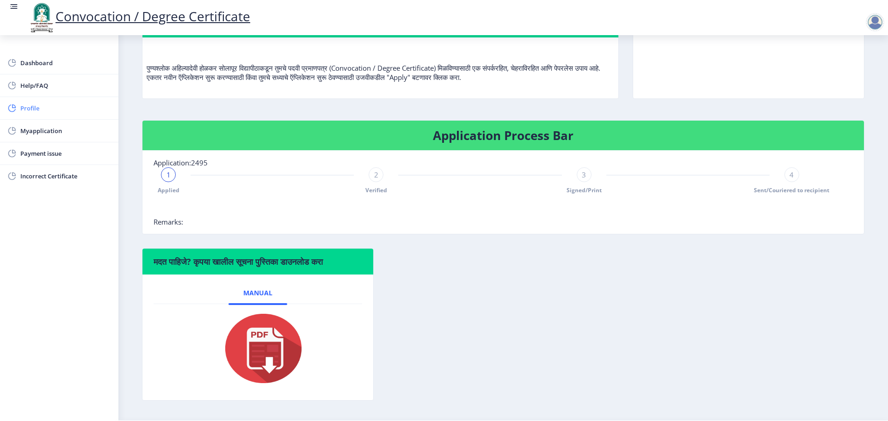
click at [31, 108] on span "Profile" at bounding box center [65, 108] width 91 height 11
select select
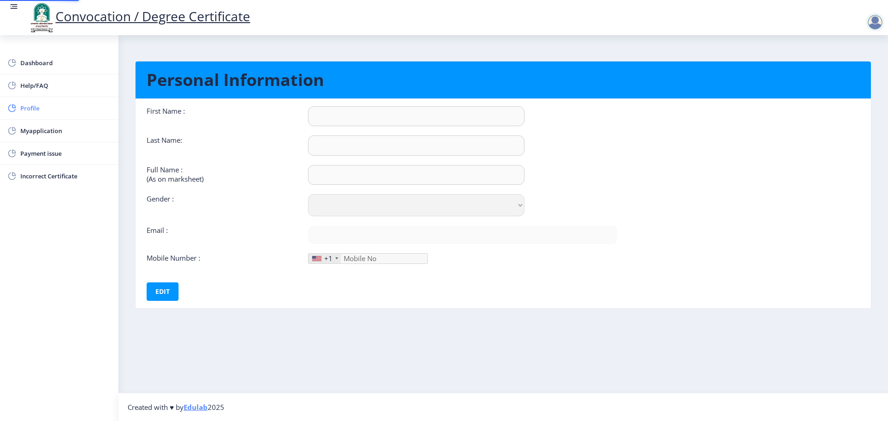
type input "[PERSON_NAME]"
type input "DUBAL"
type input "[PERSON_NAME] [PERSON_NAME]"
select select "[DEMOGRAPHIC_DATA]"
type input "[EMAIL_ADDRESS][DOMAIN_NAME]"
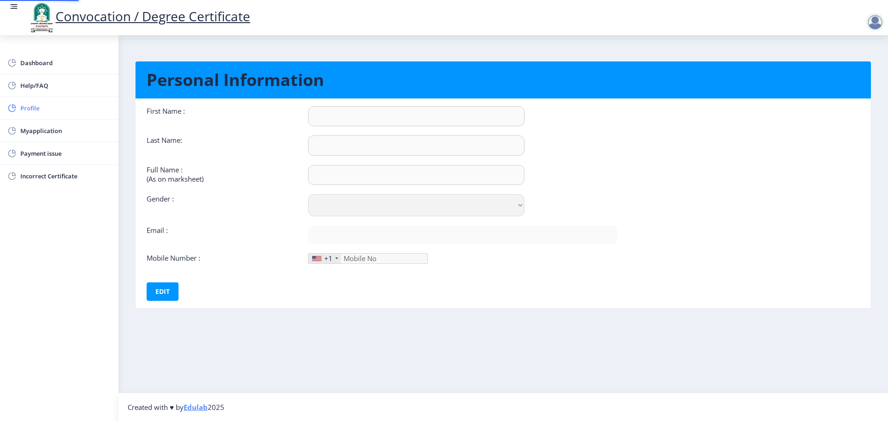
type input "9869521708"
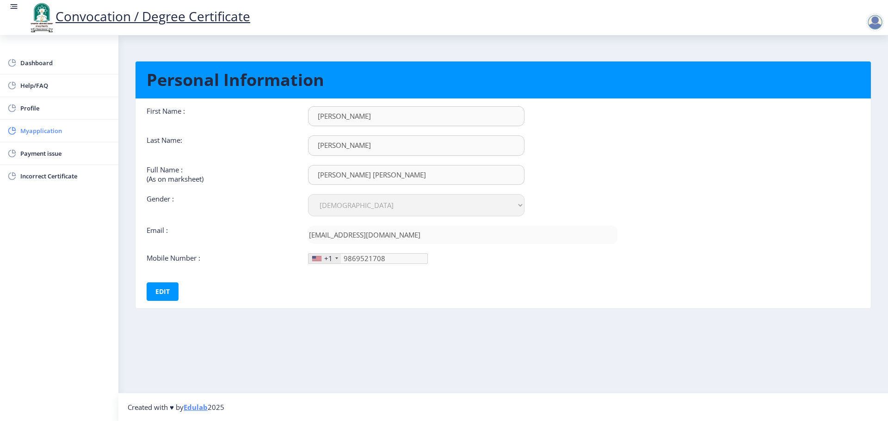
click at [49, 127] on span "Myapplication" at bounding box center [65, 130] width 91 height 11
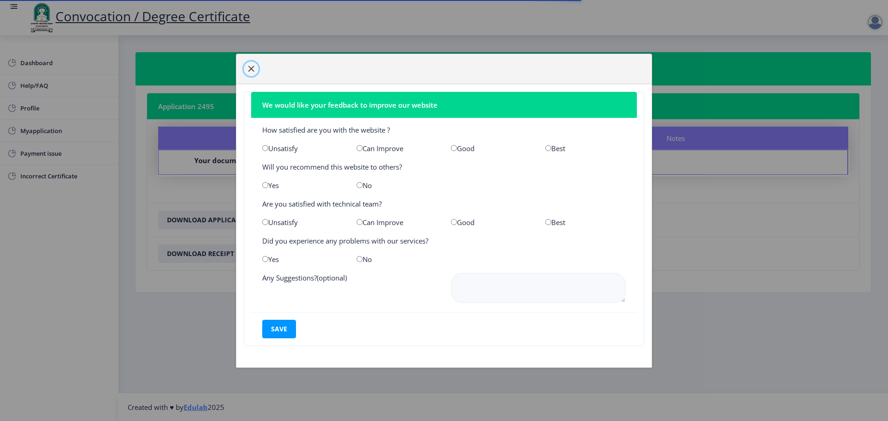
click at [249, 64] on button "button" at bounding box center [251, 68] width 15 height 15
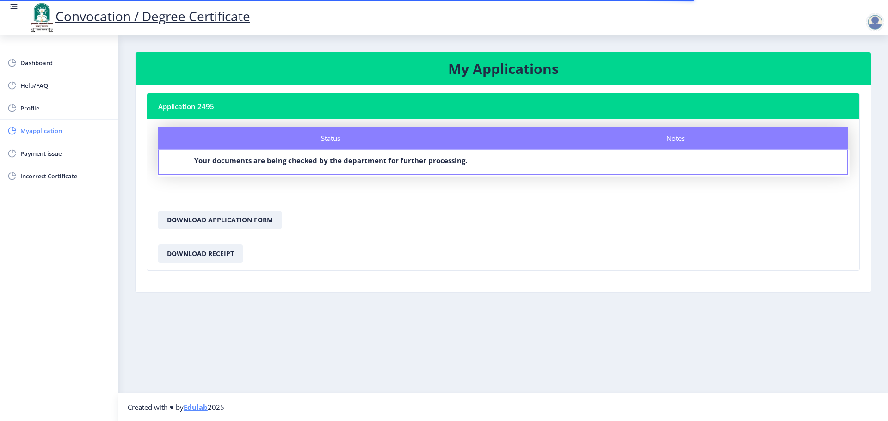
click at [41, 130] on span "Myapplication" at bounding box center [65, 130] width 91 height 11
click at [50, 178] on span "Incorrect Certificate" at bounding box center [65, 176] width 91 height 11
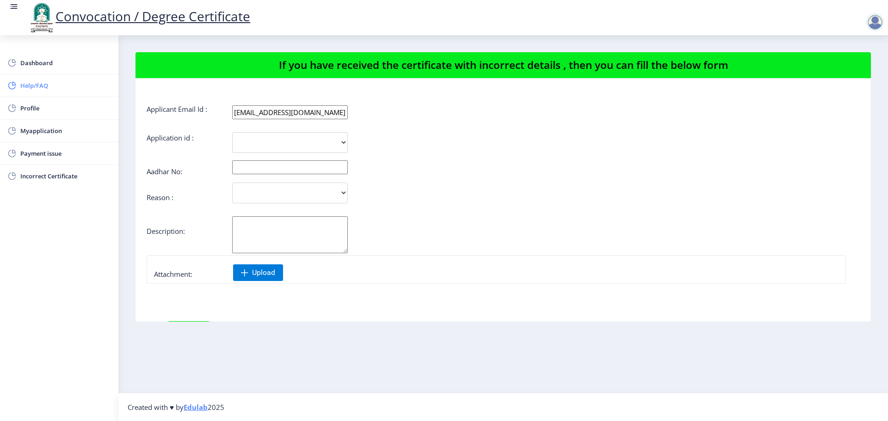
click at [43, 89] on span "Help/FAQ" at bounding box center [65, 85] width 91 height 11
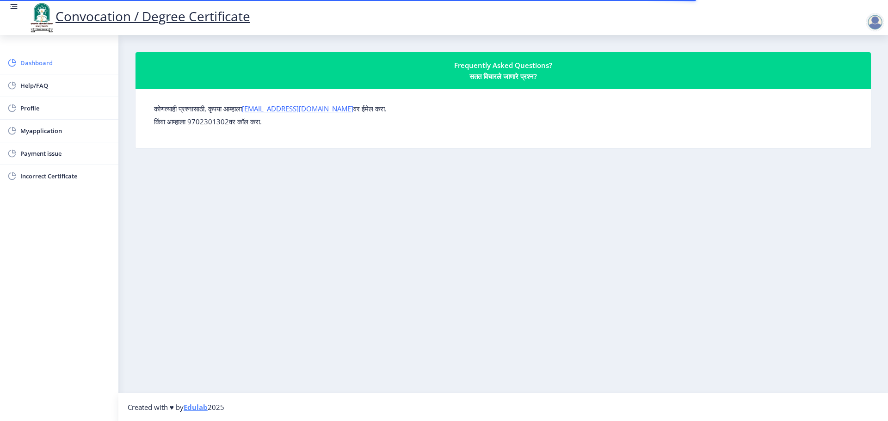
click at [40, 58] on span "Dashboard" at bounding box center [65, 62] width 91 height 11
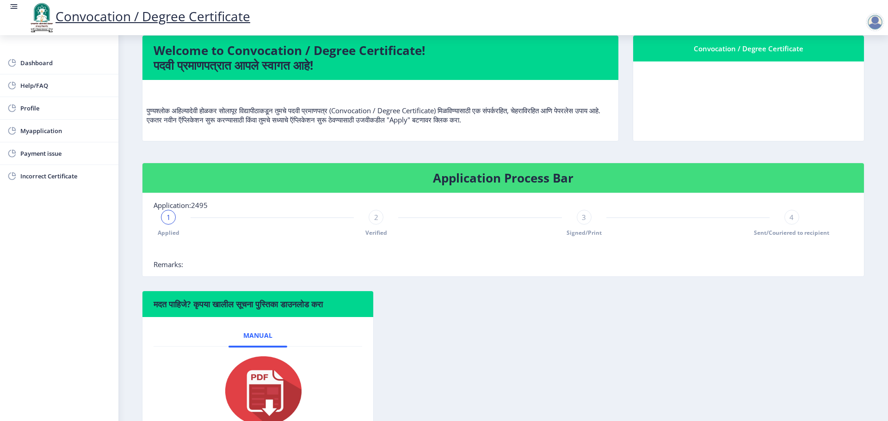
scroll to position [120, 0]
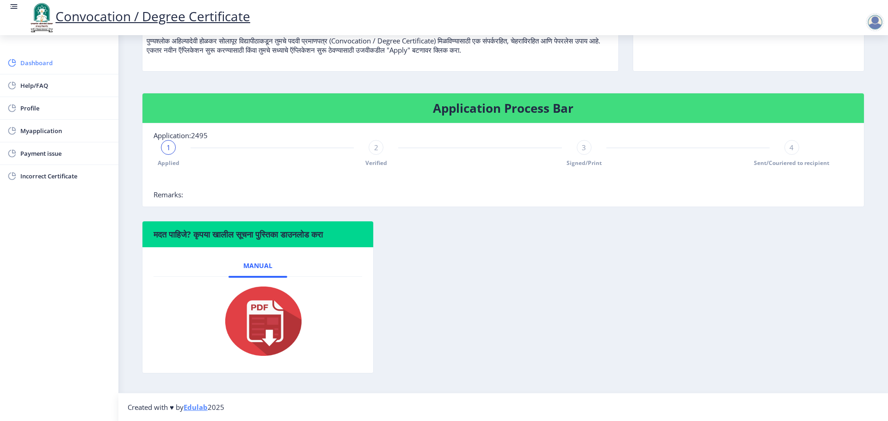
click at [22, 59] on span "Dashboard" at bounding box center [65, 62] width 91 height 11
click at [29, 61] on span "Dashboard" at bounding box center [65, 62] width 91 height 11
click at [40, 61] on span "Dashboard" at bounding box center [65, 62] width 91 height 11
click at [43, 86] on span "Help/FAQ" at bounding box center [65, 85] width 91 height 11
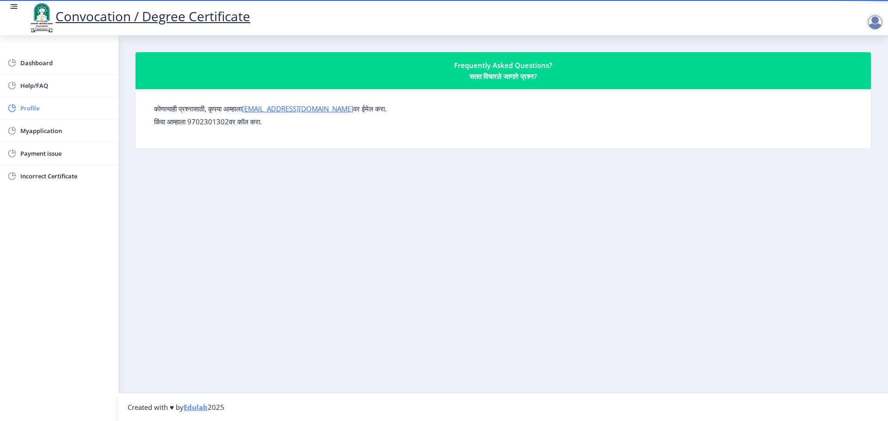
click at [38, 104] on span "Profile" at bounding box center [65, 108] width 91 height 11
select select
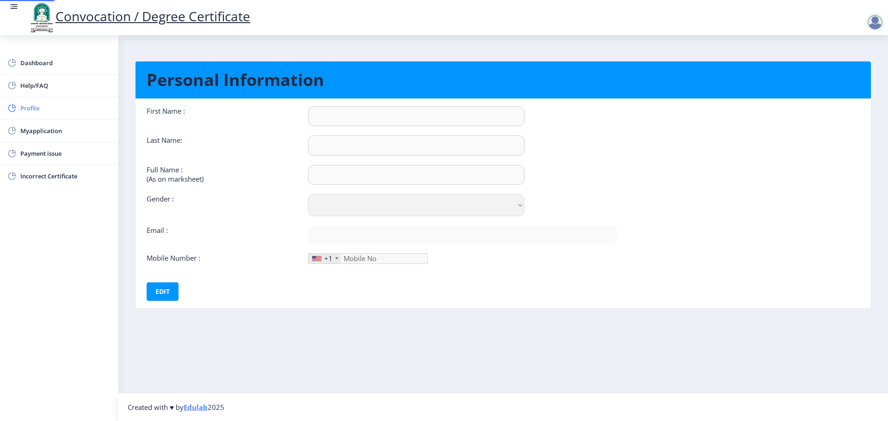
type input "[PERSON_NAME]"
type input "DUBAL"
type input "[PERSON_NAME] [PERSON_NAME]"
select select "[DEMOGRAPHIC_DATA]"
type input "[EMAIL_ADDRESS][DOMAIN_NAME]"
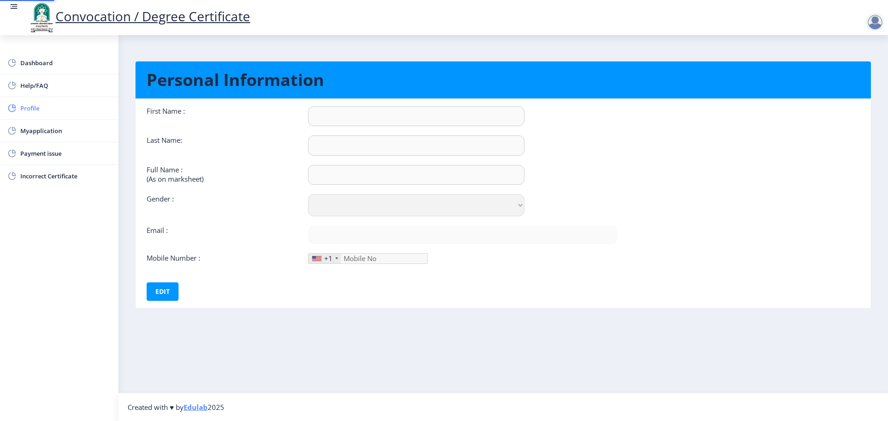
type input "9869521708"
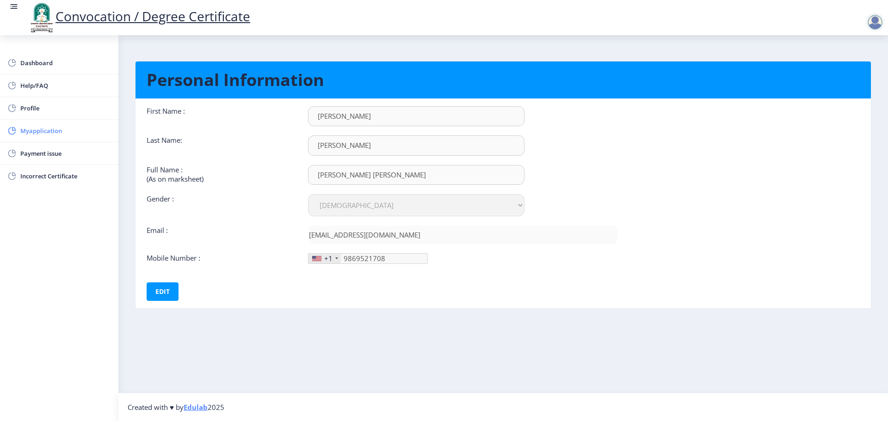
click at [30, 128] on span "Myapplication" at bounding box center [65, 130] width 91 height 11
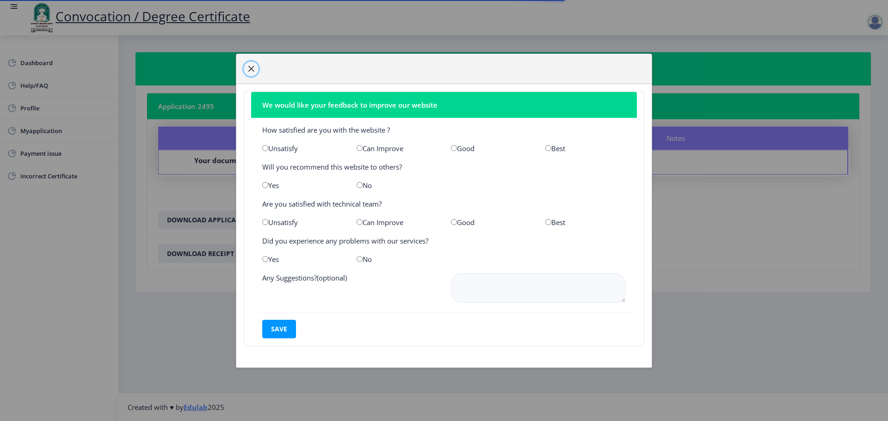
click at [250, 68] on span "button" at bounding box center [250, 68] width 7 height 7
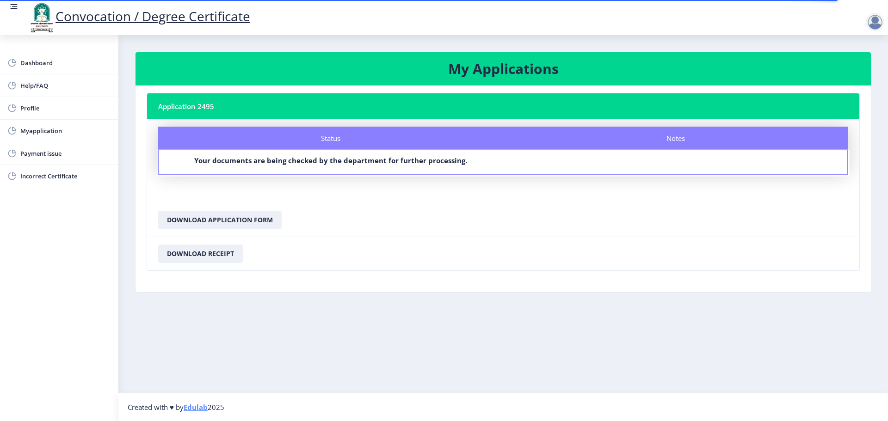
click at [877, 25] on div at bounding box center [875, 22] width 18 height 18
click at [866, 71] on span "Log out" at bounding box center [850, 72] width 59 height 11
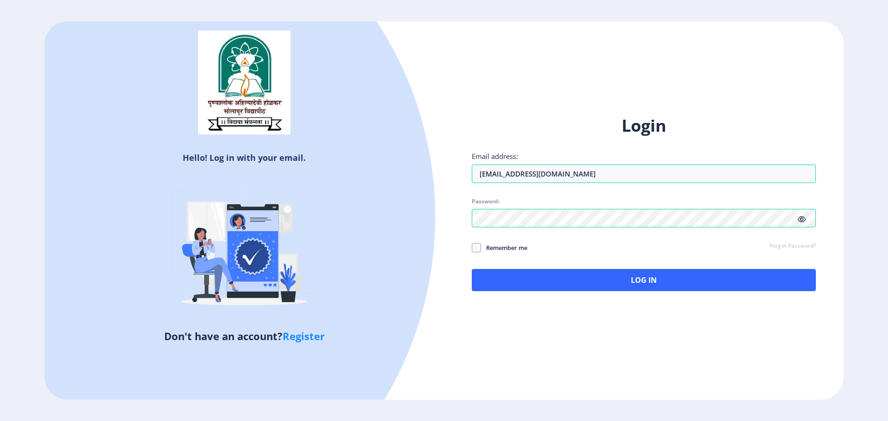
click at [482, 247] on span "Remember me" at bounding box center [504, 247] width 46 height 11
click at [472, 248] on input "Remember me" at bounding box center [472, 248] width 0 height 0
checkbox input "true"
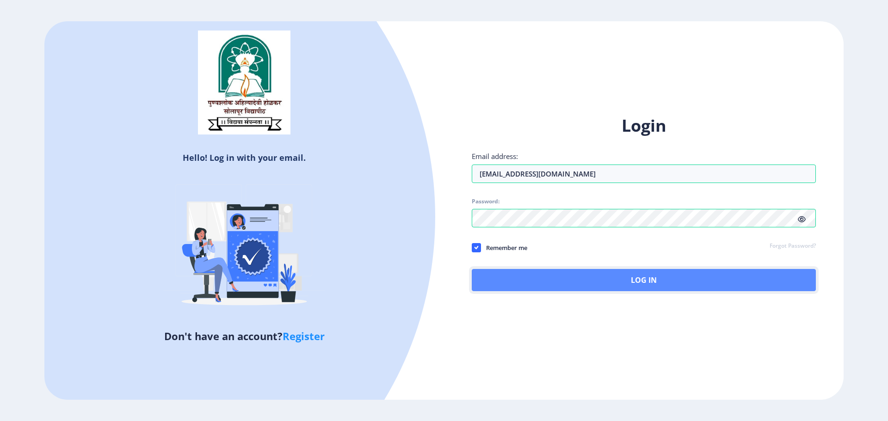
click at [649, 276] on button "Log In" at bounding box center [644, 280] width 344 height 22
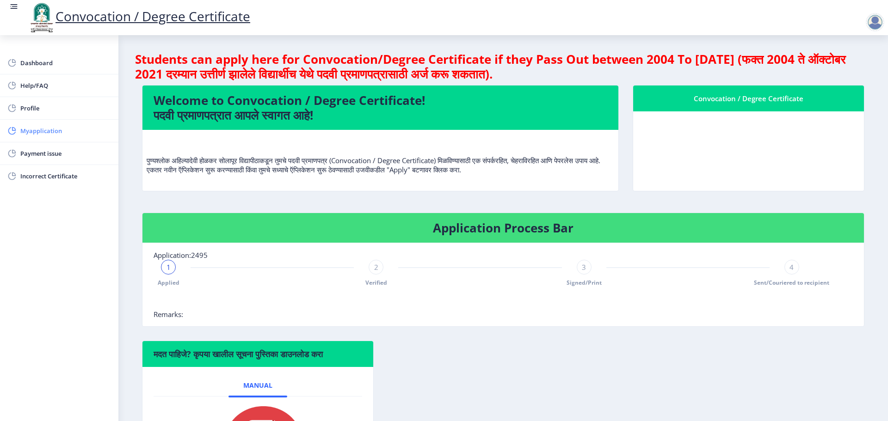
click at [50, 135] on span "Myapplication" at bounding box center [65, 130] width 91 height 11
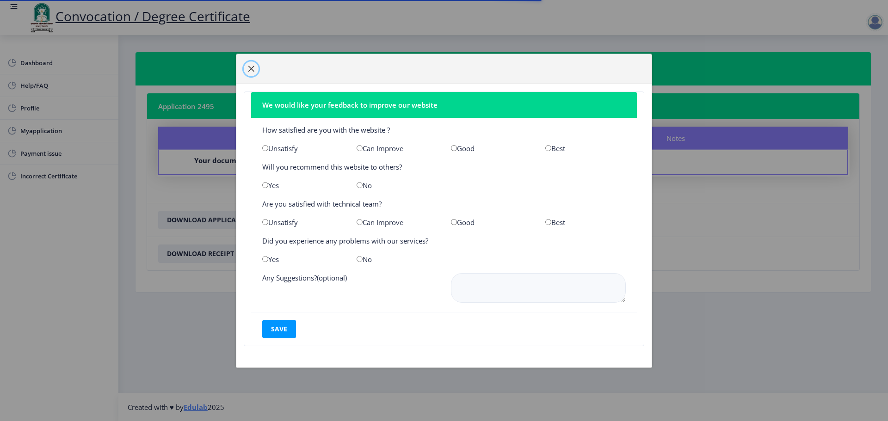
click at [246, 68] on button "button" at bounding box center [251, 68] width 15 height 15
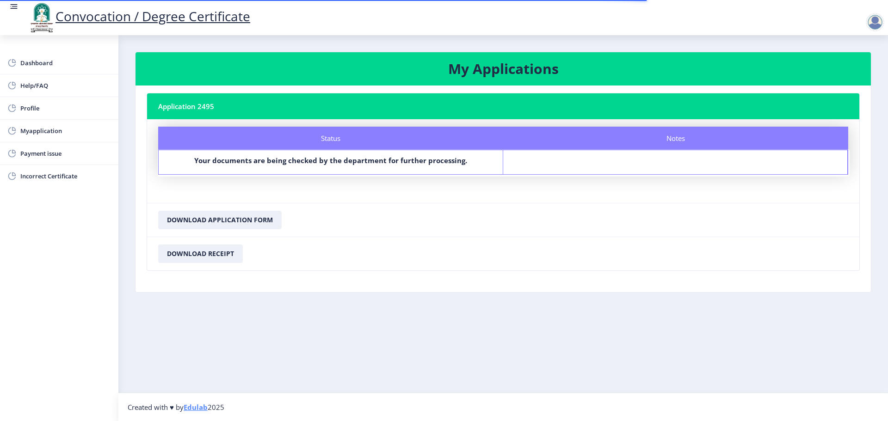
click at [251, 107] on nb-card-header "Application 2495" at bounding box center [503, 106] width 712 height 26
click at [42, 68] on span "Dashboard" at bounding box center [65, 62] width 91 height 11
